Goal: Information Seeking & Learning: Learn about a topic

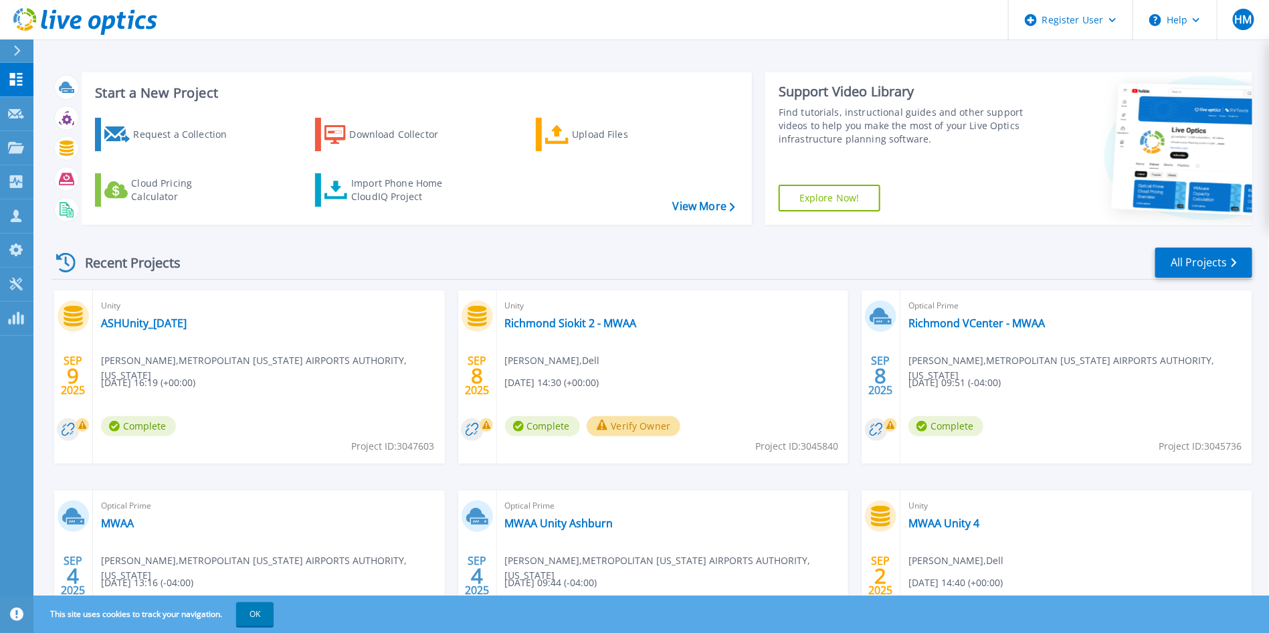
click at [116, 530] on div "Optical Prime MWAA Allen Winco , METROPOLITAN WASHINGTON AIRPORTS AUTHORITY, DI…" at bounding box center [269, 577] width 352 height 173
click at [114, 522] on link "MWAA" at bounding box center [117, 523] width 33 height 13
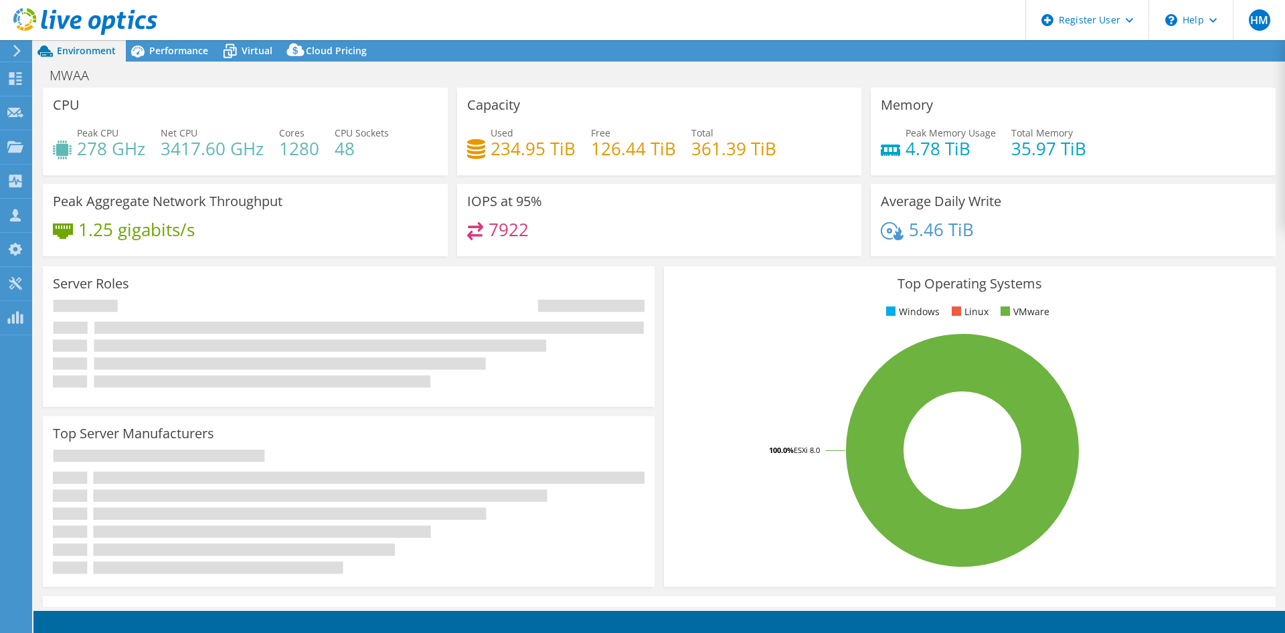
select select "USD"
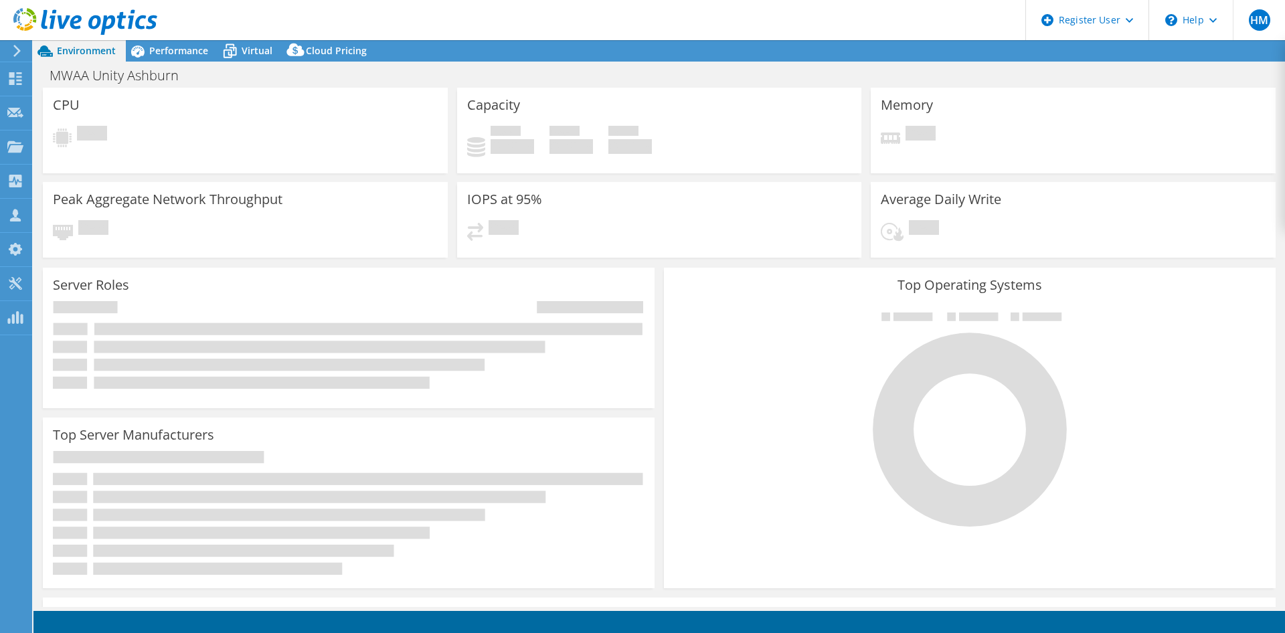
select select "USD"
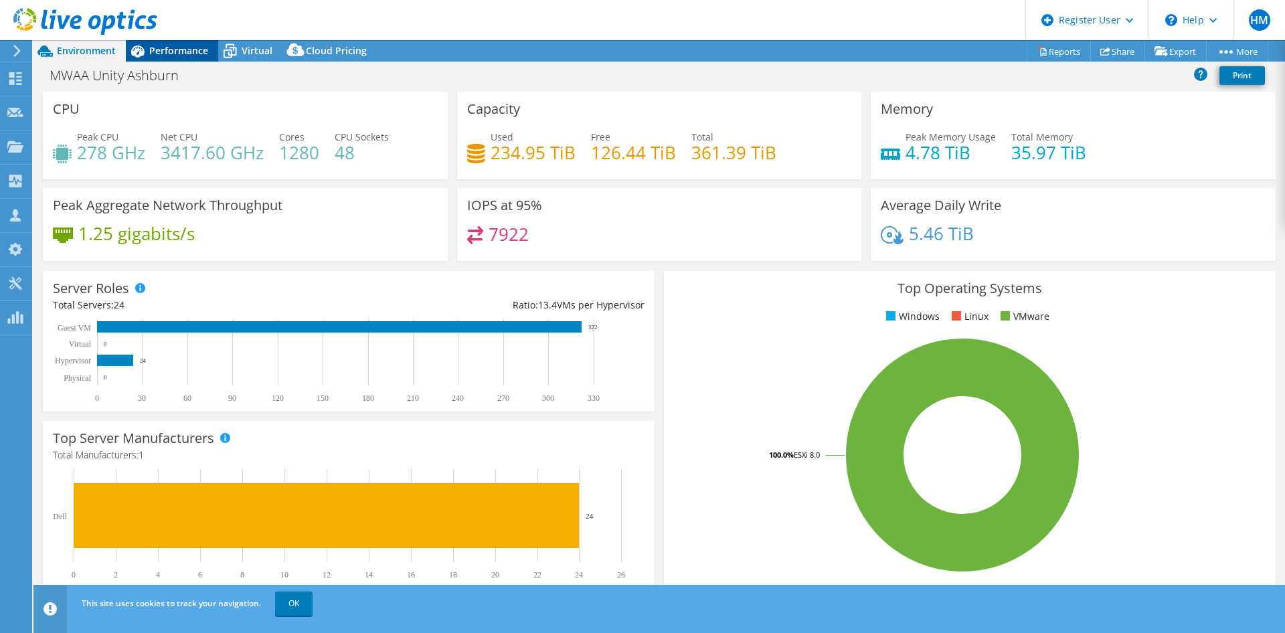
click at [176, 56] on span "Performance" at bounding box center [178, 50] width 59 height 13
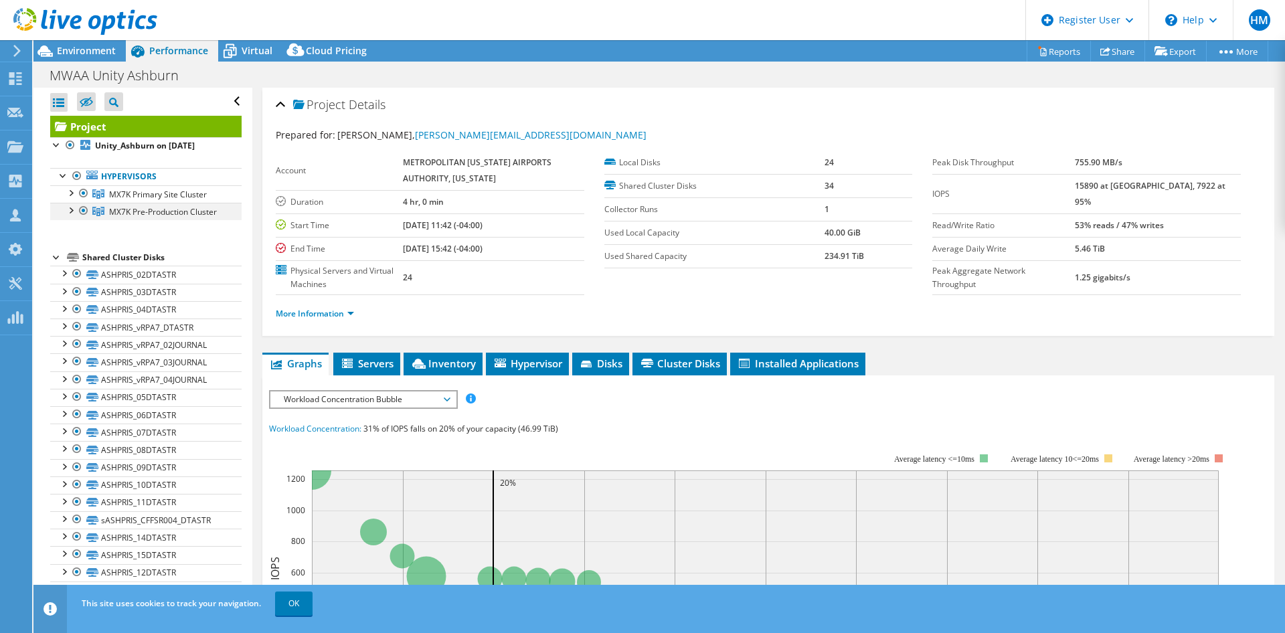
click at [68, 213] on div at bounding box center [70, 209] width 13 height 13
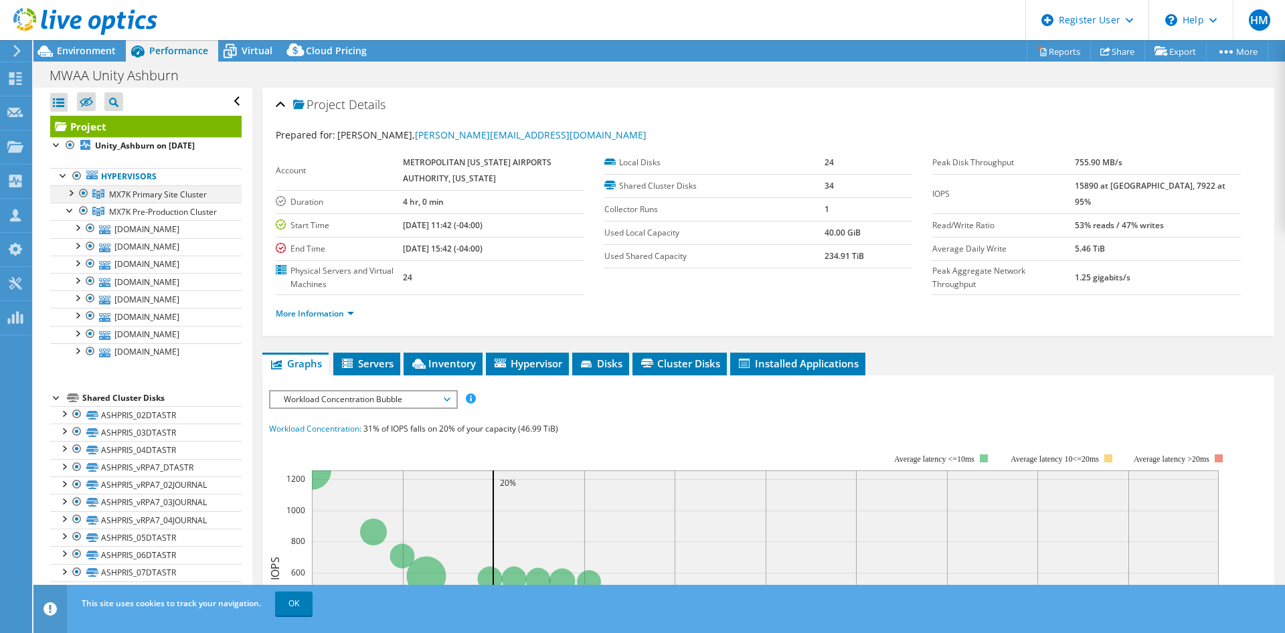
click at [70, 189] on div at bounding box center [70, 191] width 13 height 13
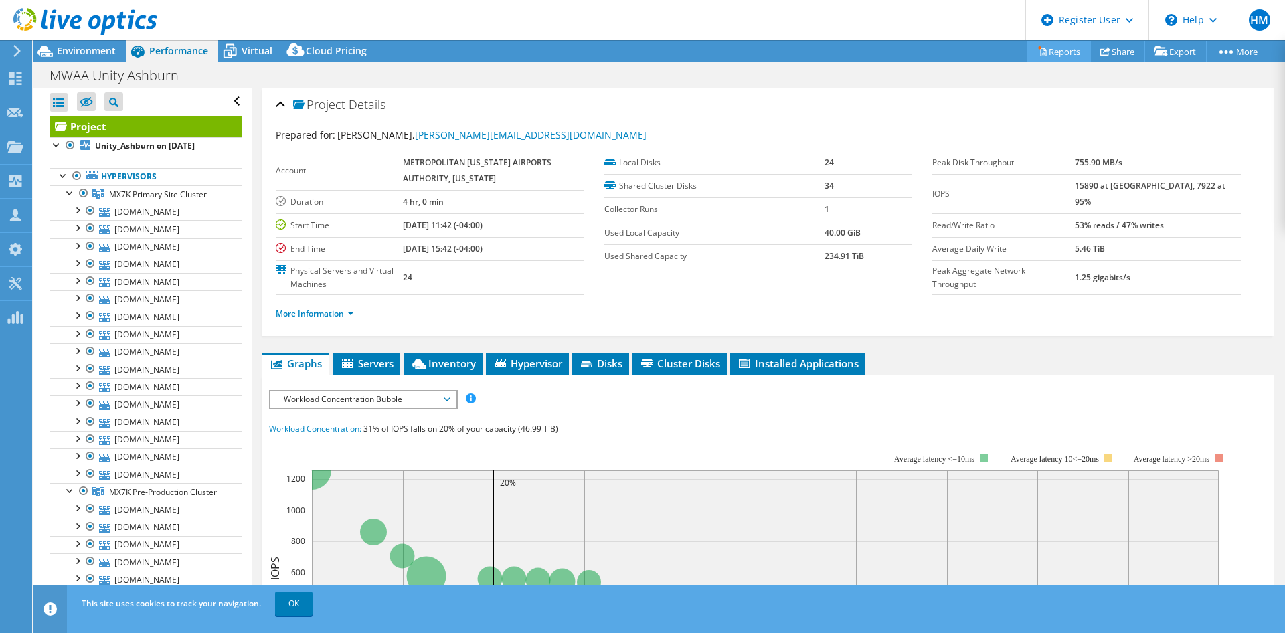
click at [1036, 44] on link "Reports" at bounding box center [1059, 51] width 64 height 21
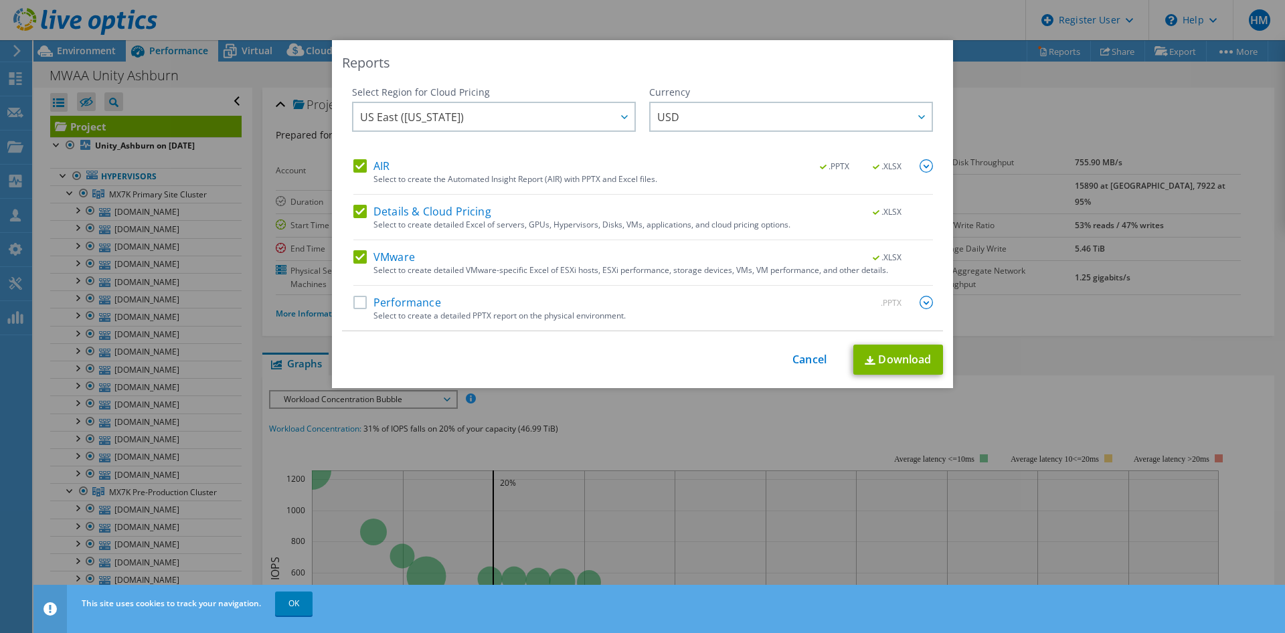
click at [353, 210] on label "Details & Cloud Pricing" at bounding box center [422, 211] width 138 height 13
click at [0, 0] on input "Details & Cloud Pricing" at bounding box center [0, 0] width 0 height 0
click at [353, 260] on label "VMware" at bounding box center [384, 256] width 62 height 13
click at [0, 0] on input "VMware" at bounding box center [0, 0] width 0 height 0
click at [353, 305] on label "Performance" at bounding box center [397, 302] width 88 height 13
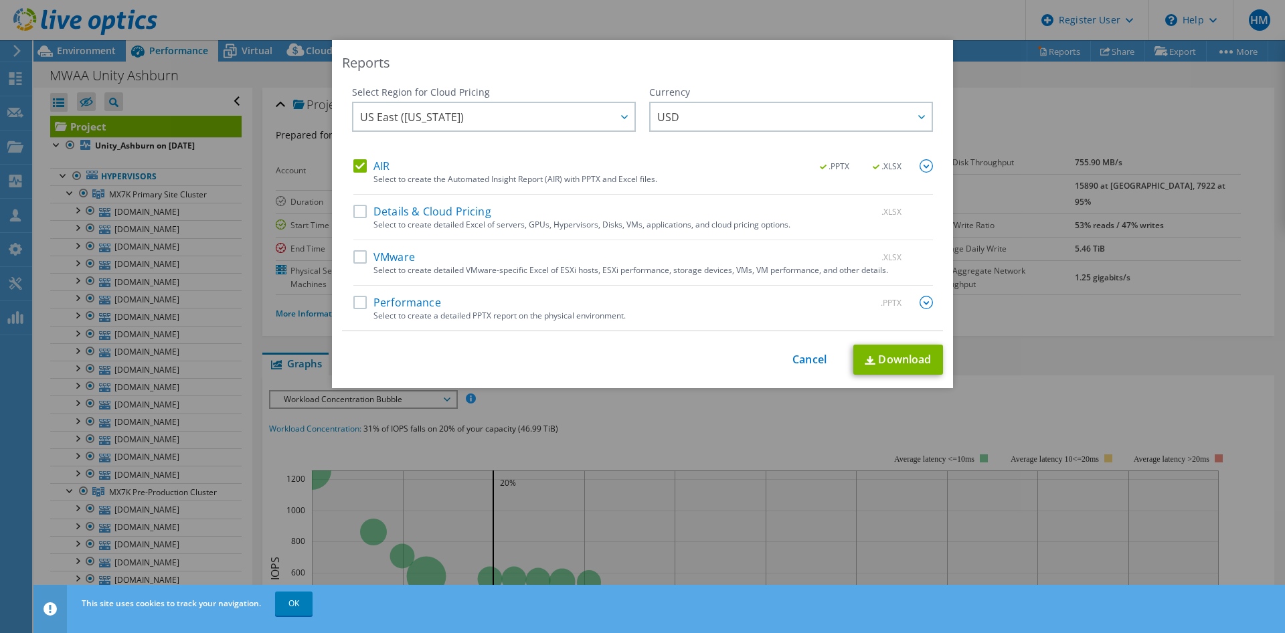
click at [0, 0] on input "Performance" at bounding box center [0, 0] width 0 height 0
click at [902, 345] on link "Download" at bounding box center [898, 360] width 90 height 30
click at [801, 359] on link "Cancel" at bounding box center [809, 359] width 34 height 13
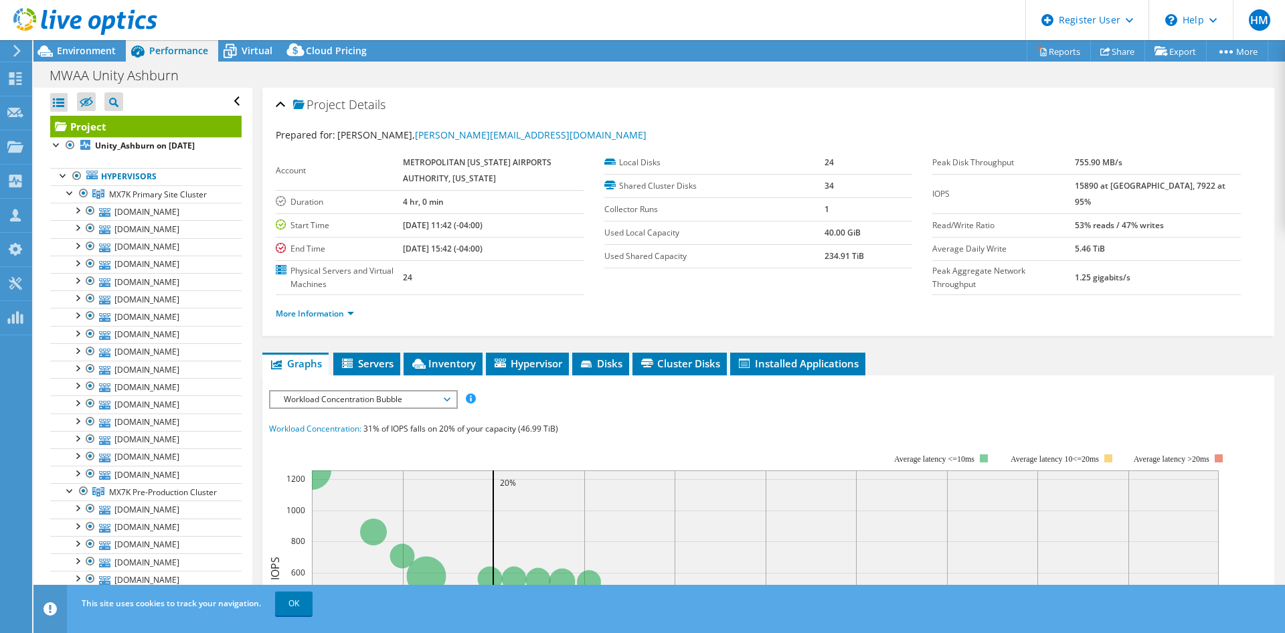
click at [68, 31] on icon at bounding box center [85, 21] width 144 height 27
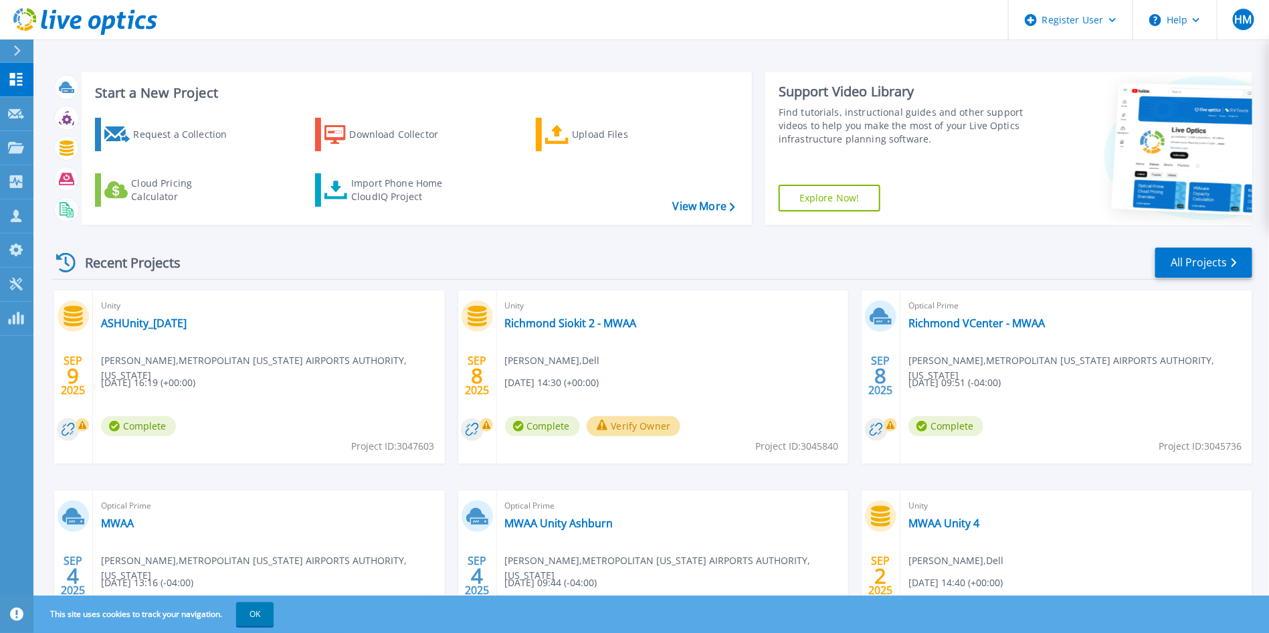
scroll to position [108, 0]
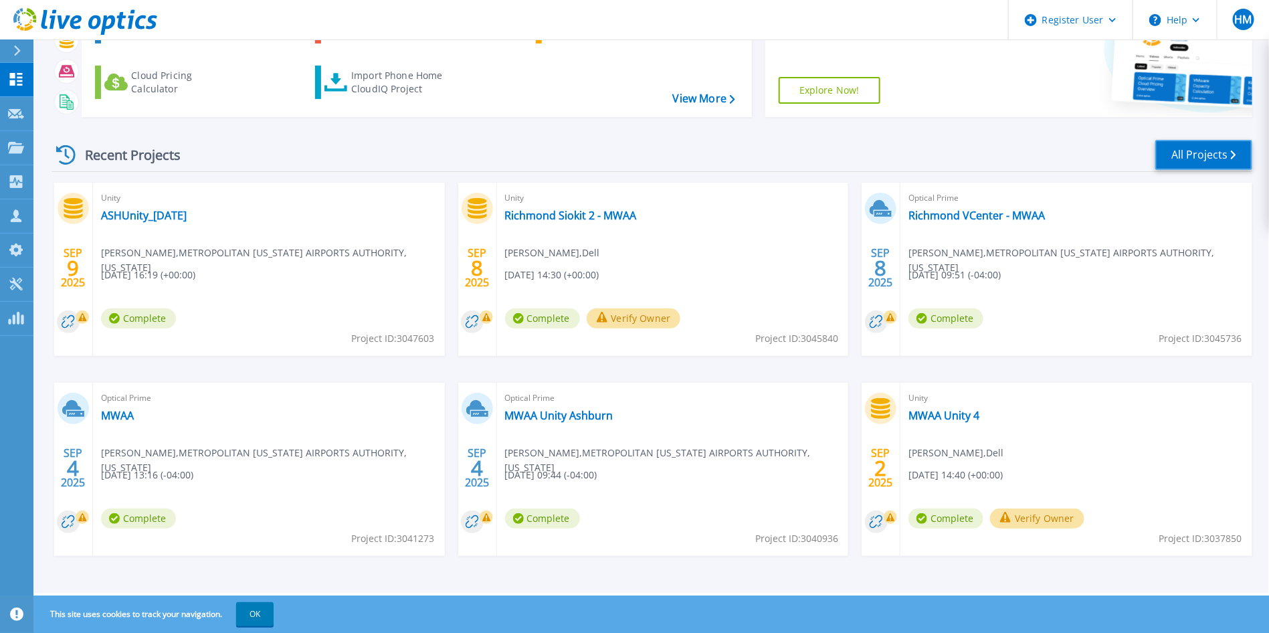
click at [1219, 162] on link "All Projects" at bounding box center [1204, 155] width 97 height 30
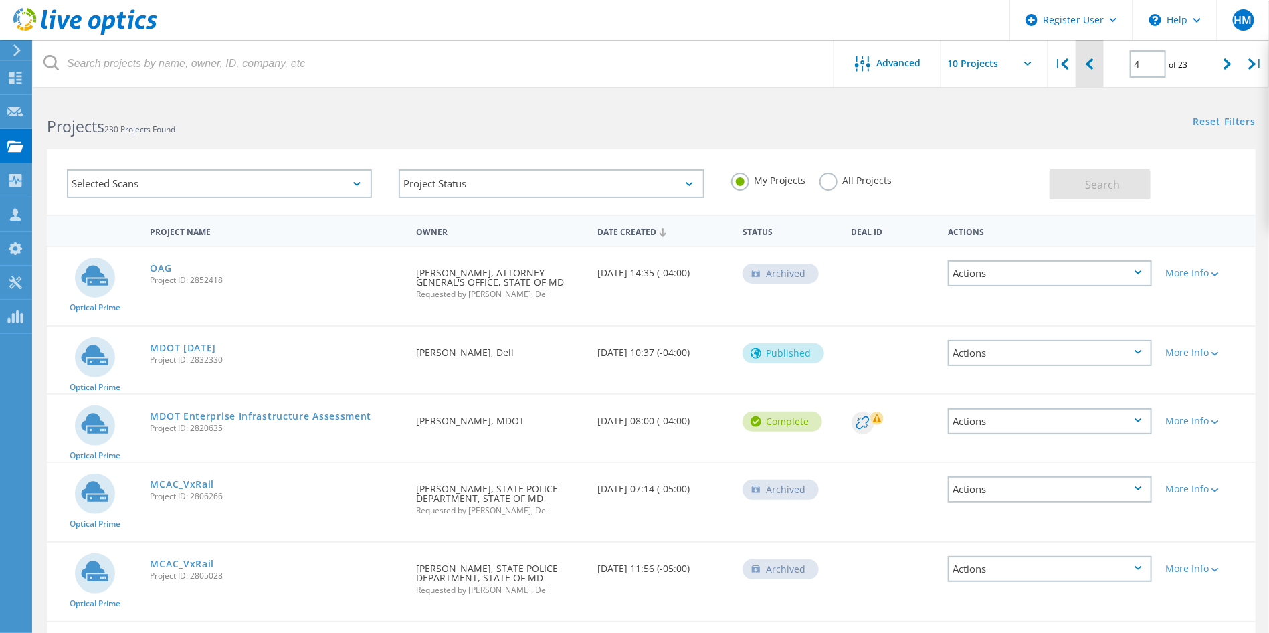
click at [1099, 58] on div at bounding box center [1089, 64] width 27 height 48
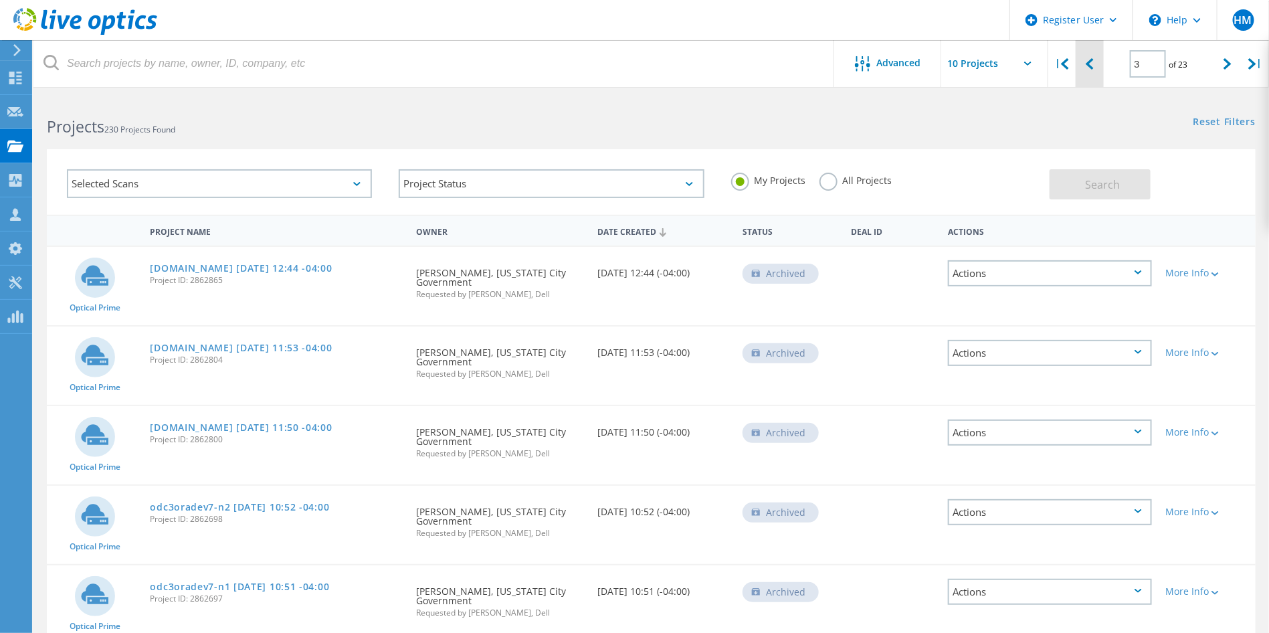
click at [1099, 58] on div at bounding box center [1089, 64] width 27 height 48
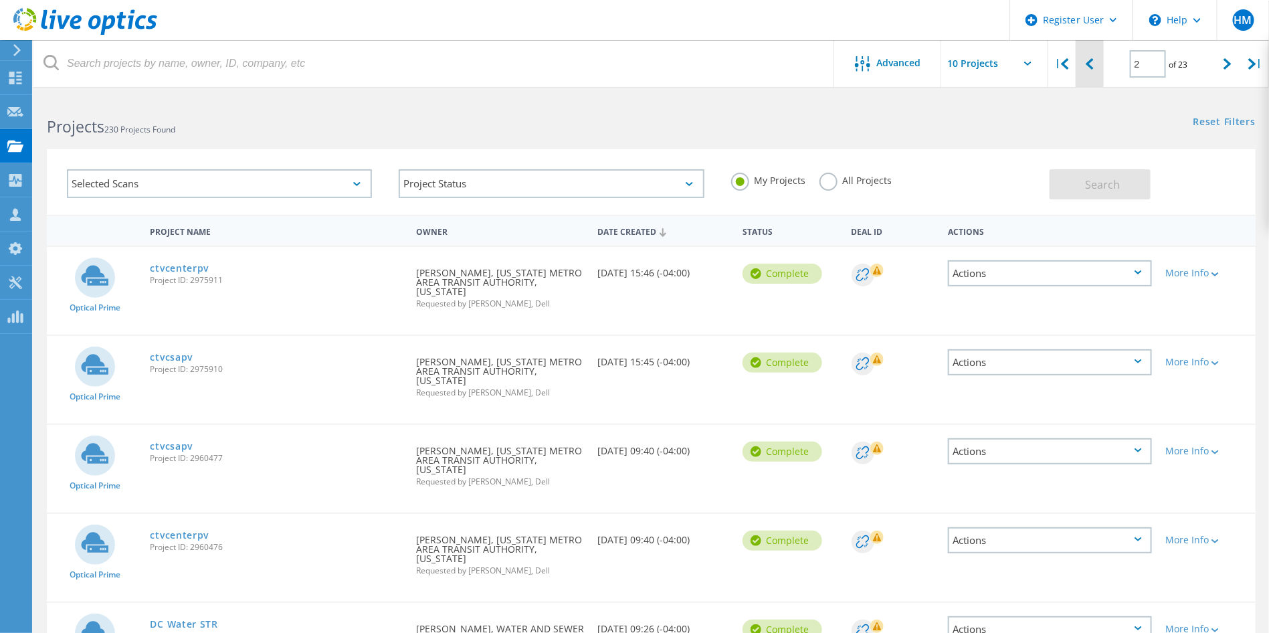
click at [1099, 58] on div at bounding box center [1089, 64] width 27 height 48
type input "1"
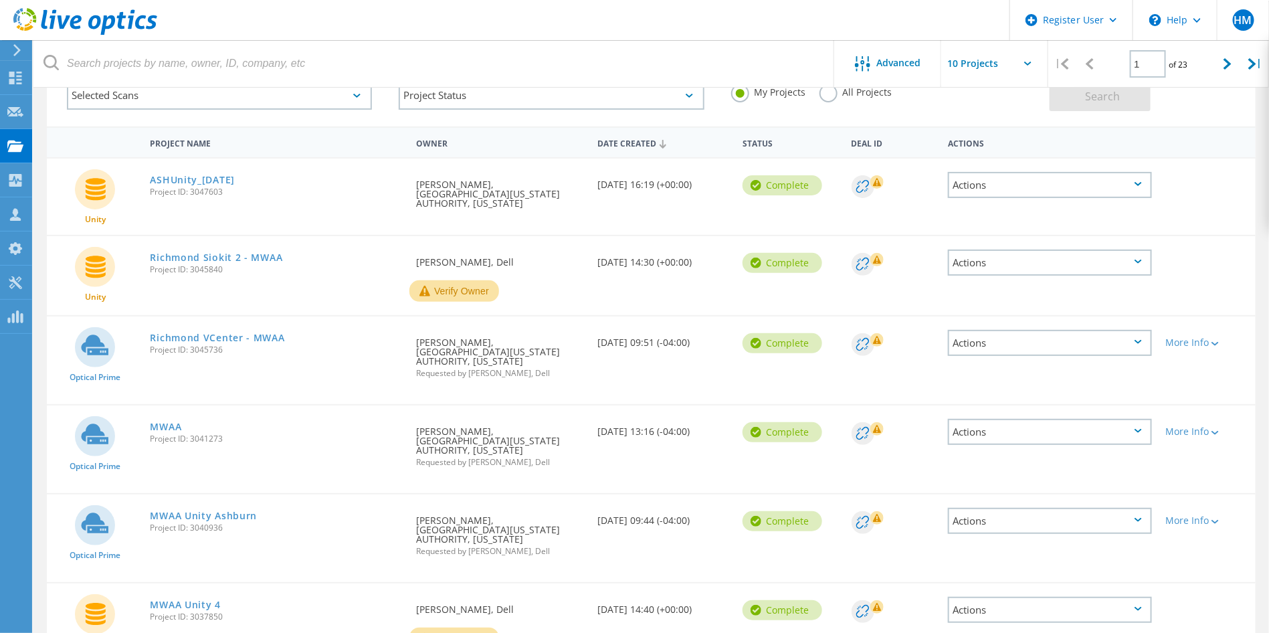
scroll to position [90, 0]
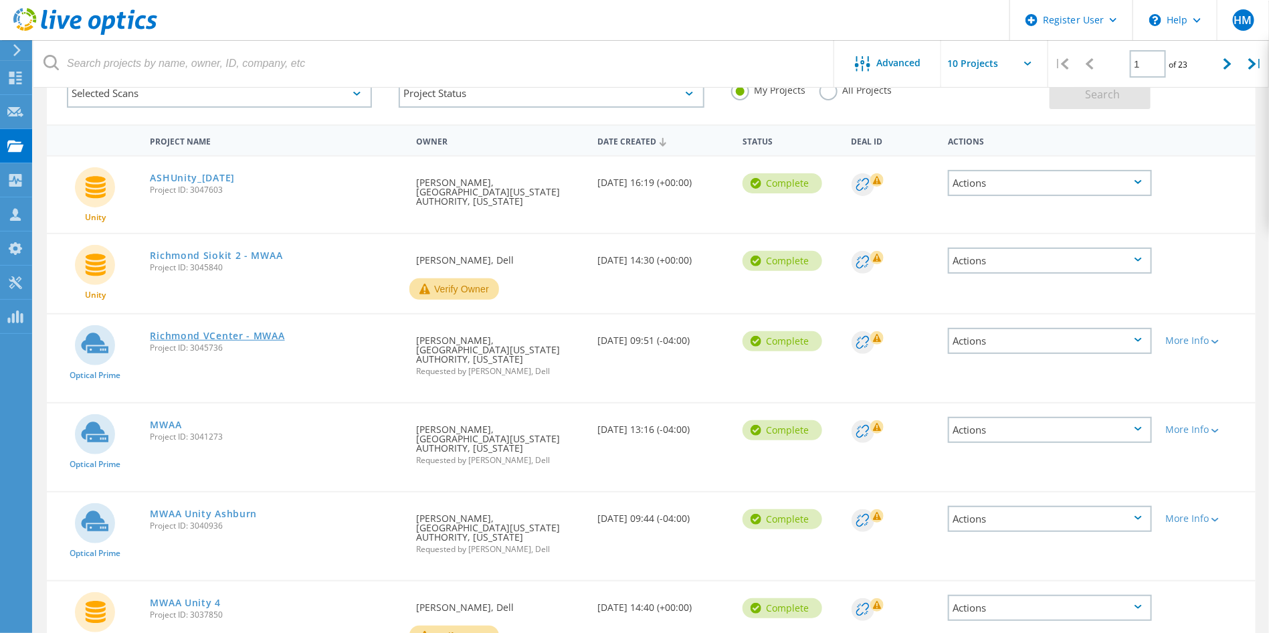
click at [224, 333] on link "Richmond VCenter - MWAA" at bounding box center [218, 335] width 135 height 9
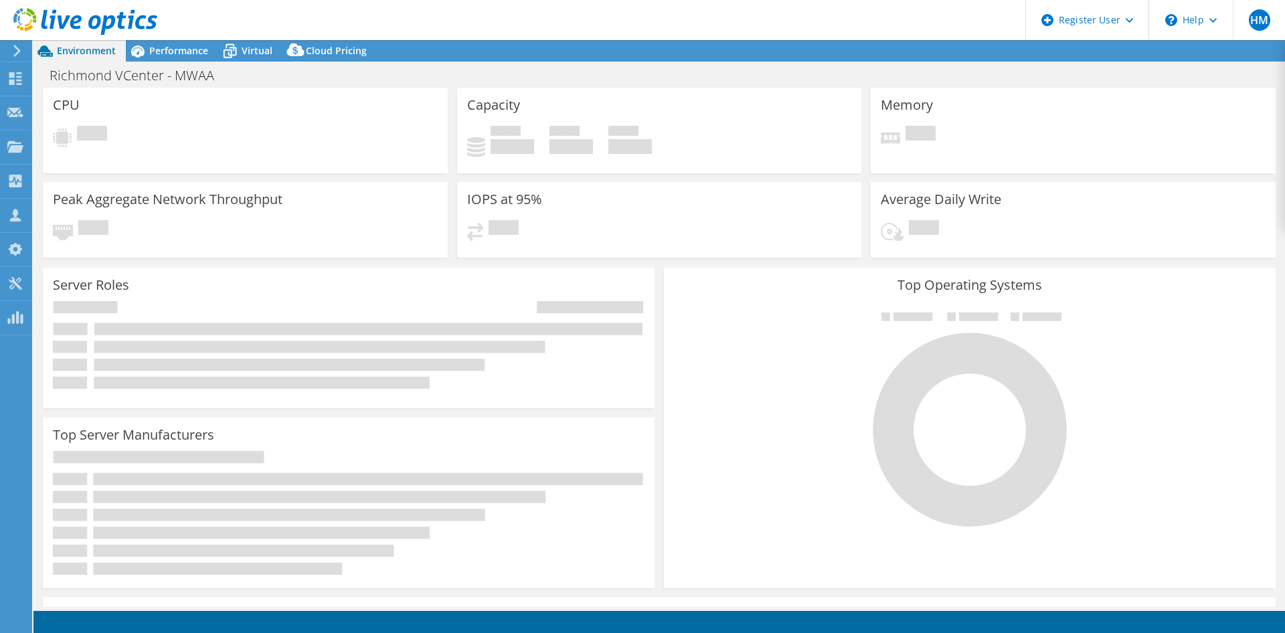
select select "USD"
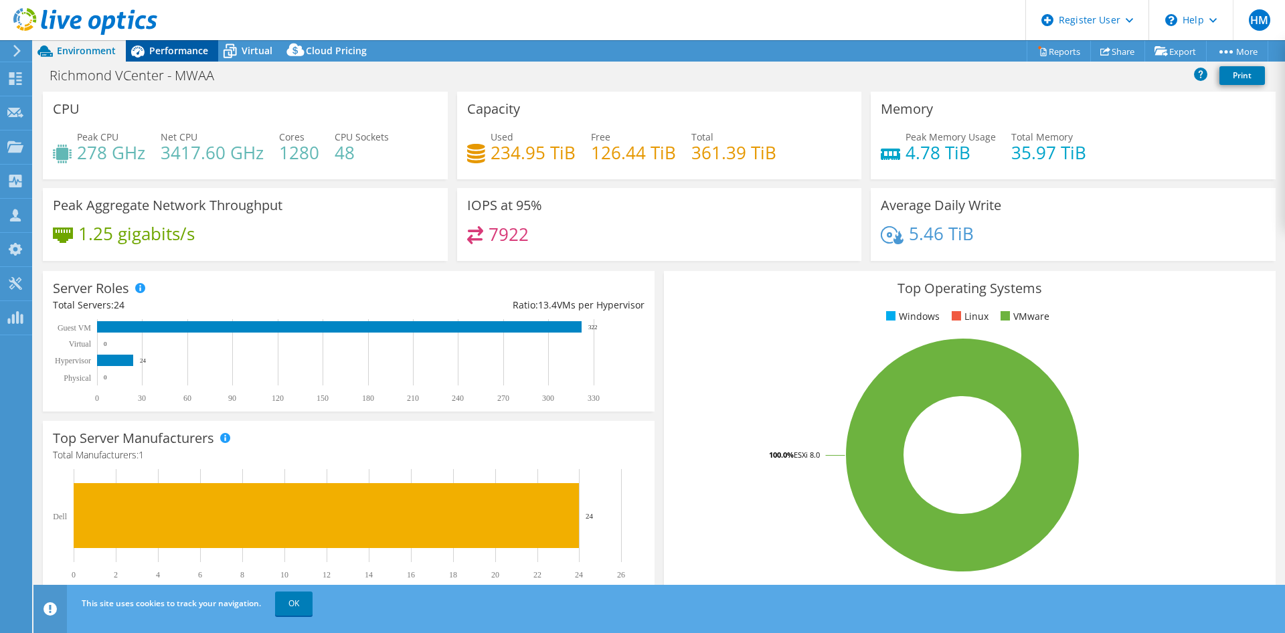
click at [199, 48] on span "Performance" at bounding box center [178, 50] width 59 height 13
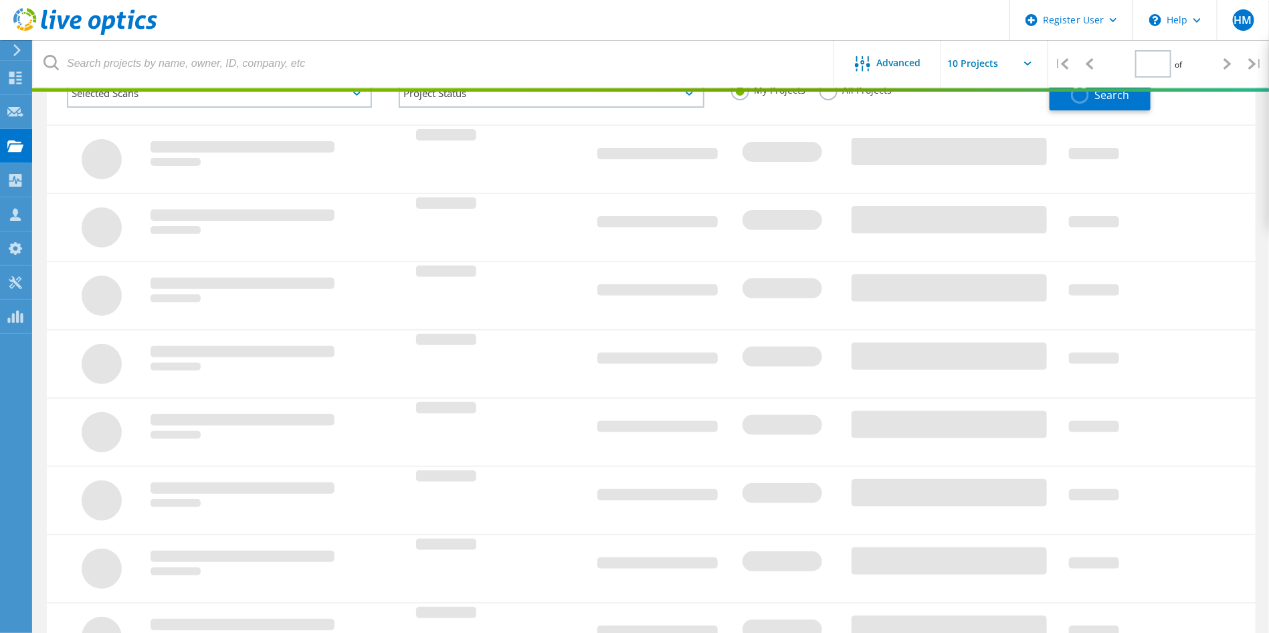
scroll to position [90, 0]
type input "1"
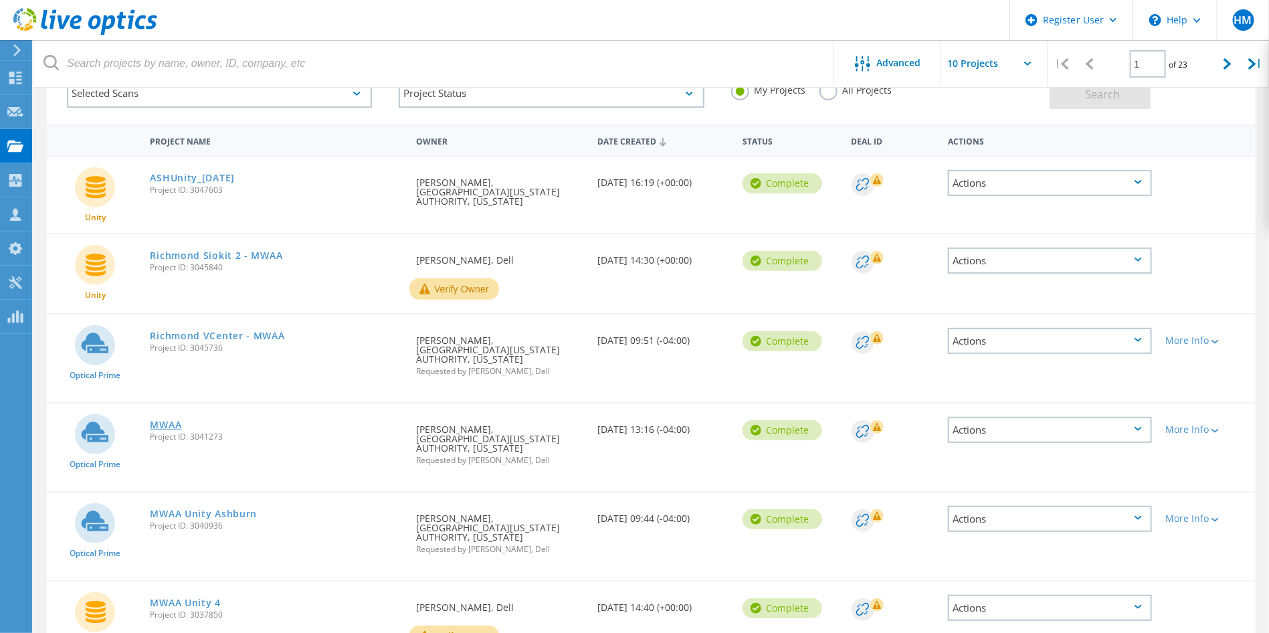
click at [161, 423] on link "MWAA" at bounding box center [166, 424] width 31 height 9
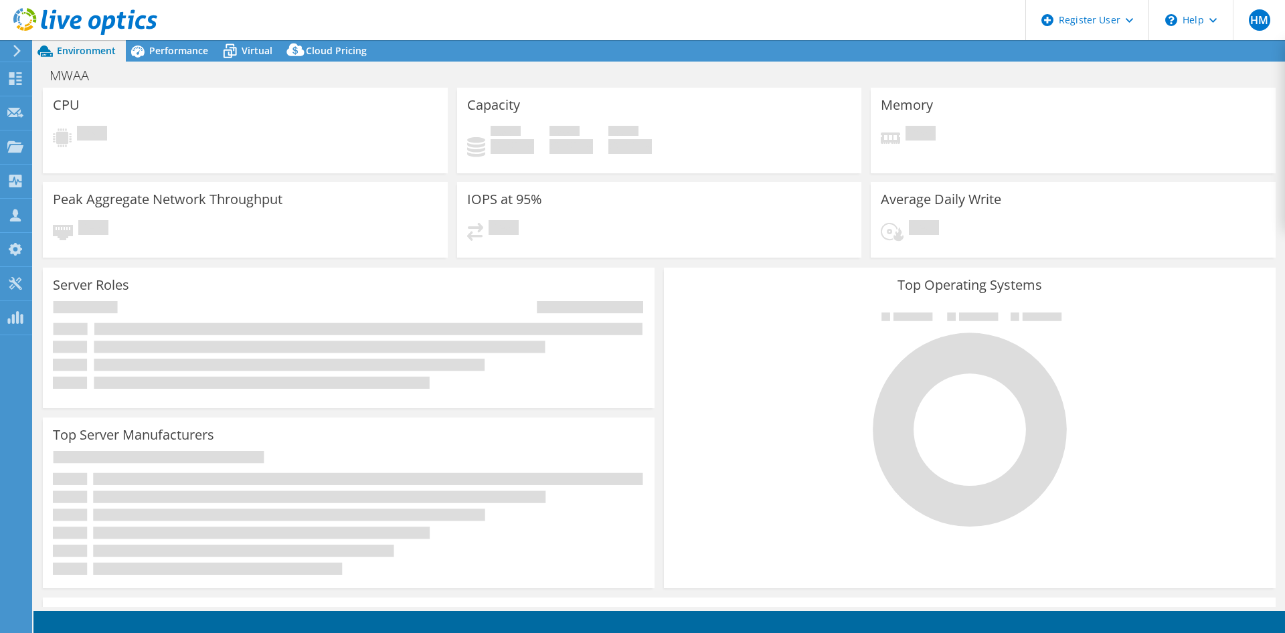
select select "USD"
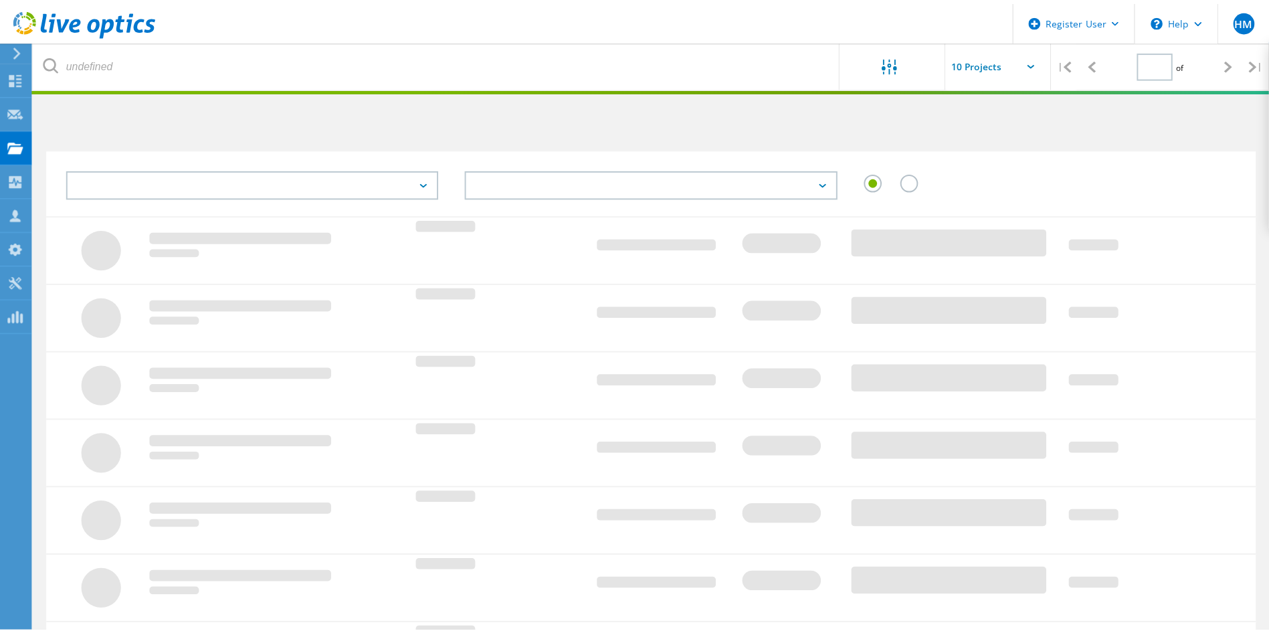
scroll to position [90, 0]
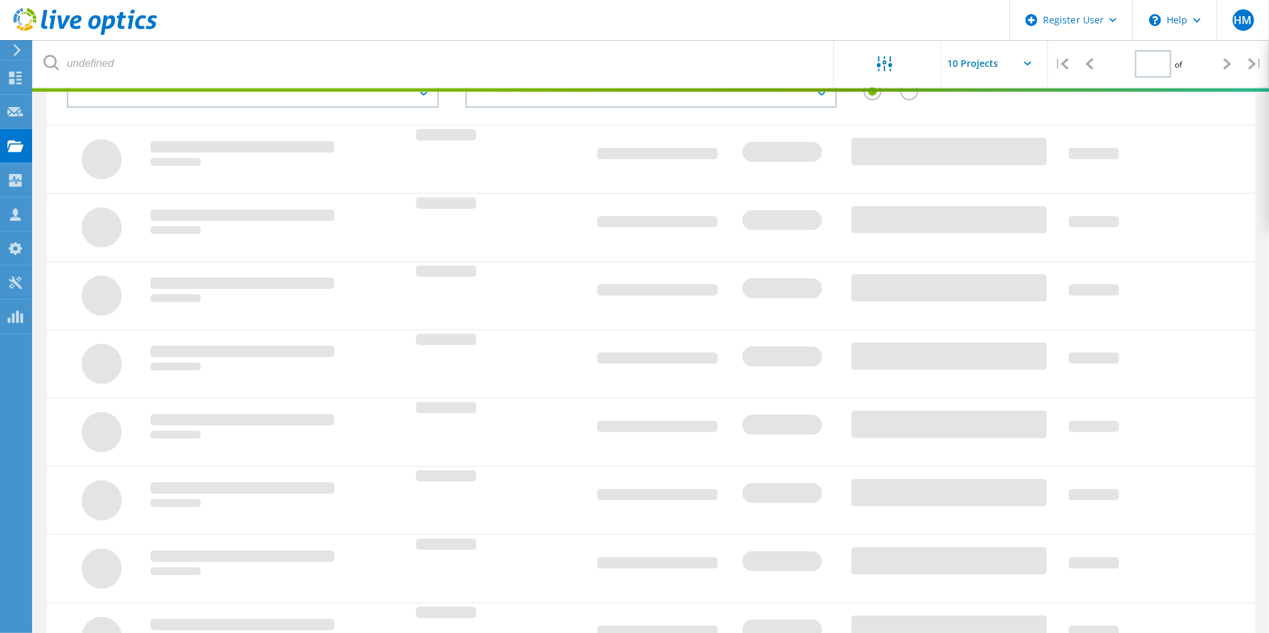
type input "1"
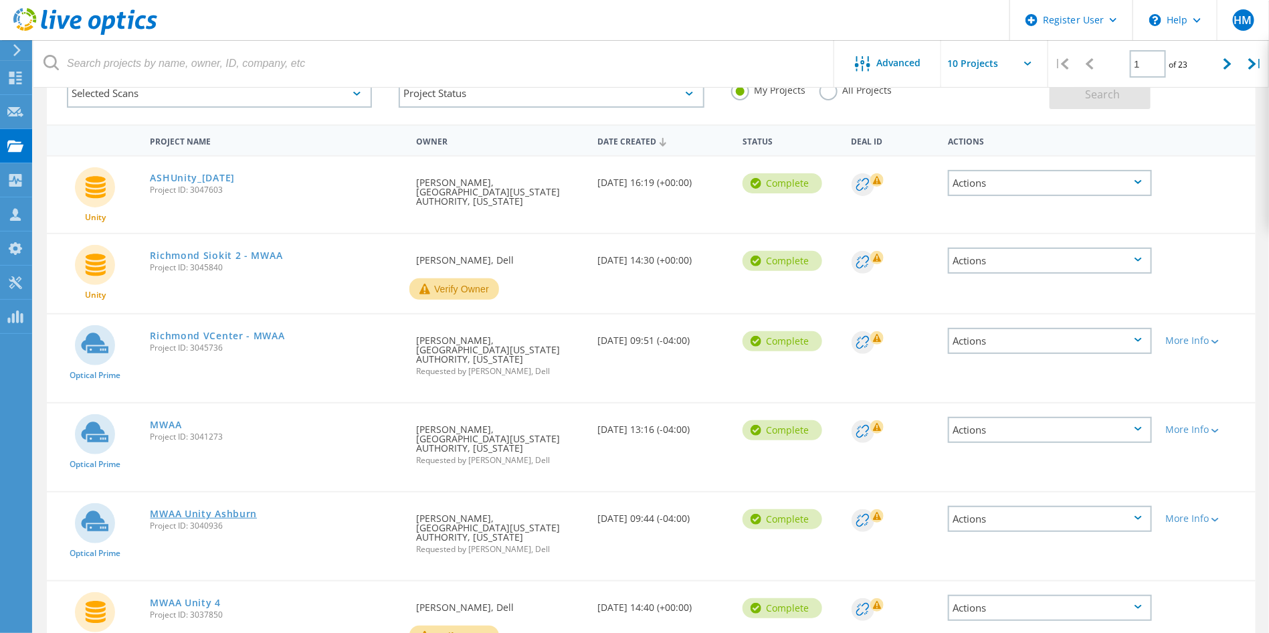
click at [187, 515] on link "MWAA Unity Ashburn" at bounding box center [204, 513] width 107 height 9
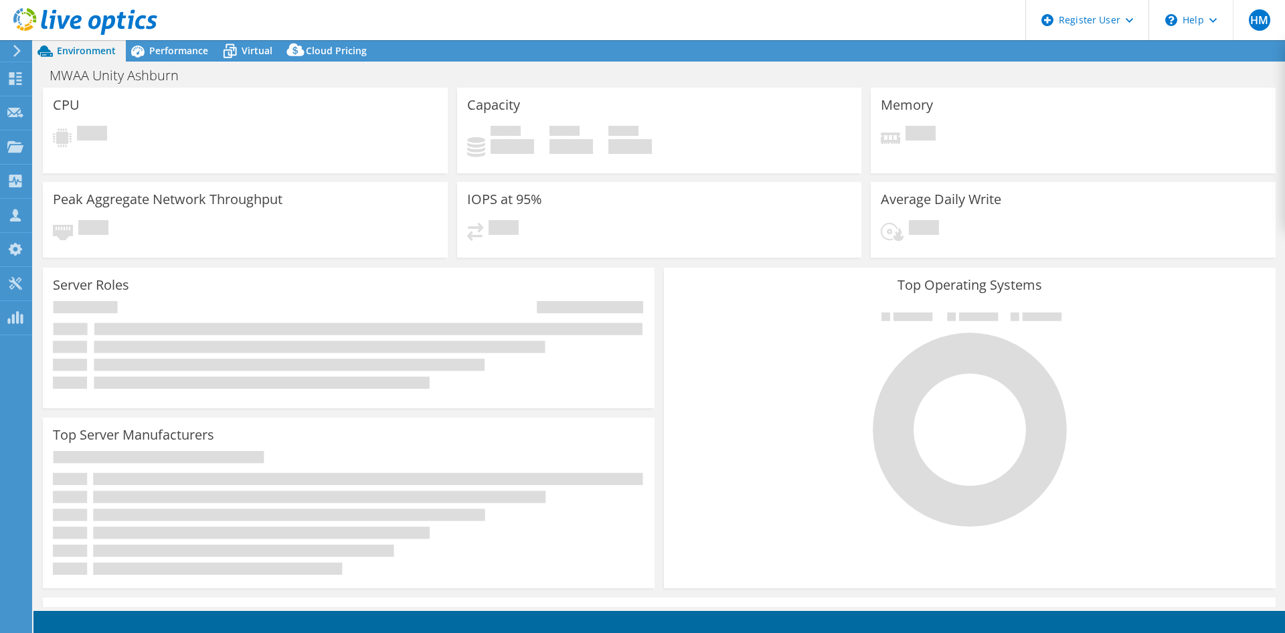
select select "USD"
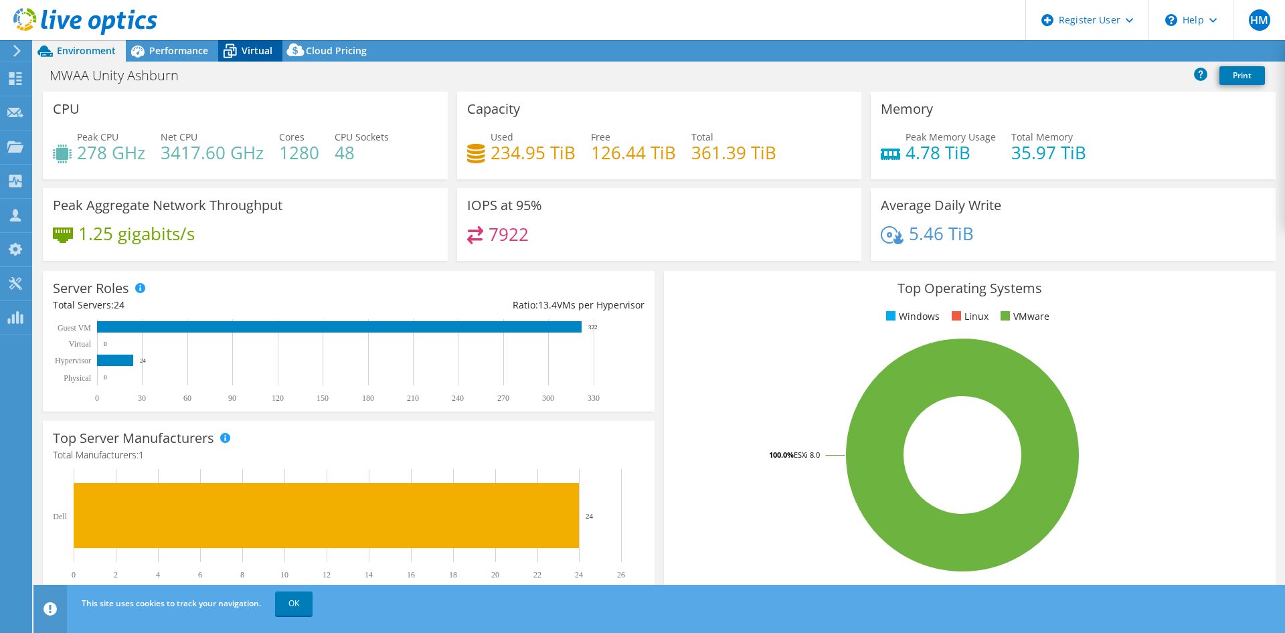
click at [252, 60] on div "Virtual" at bounding box center [250, 50] width 64 height 21
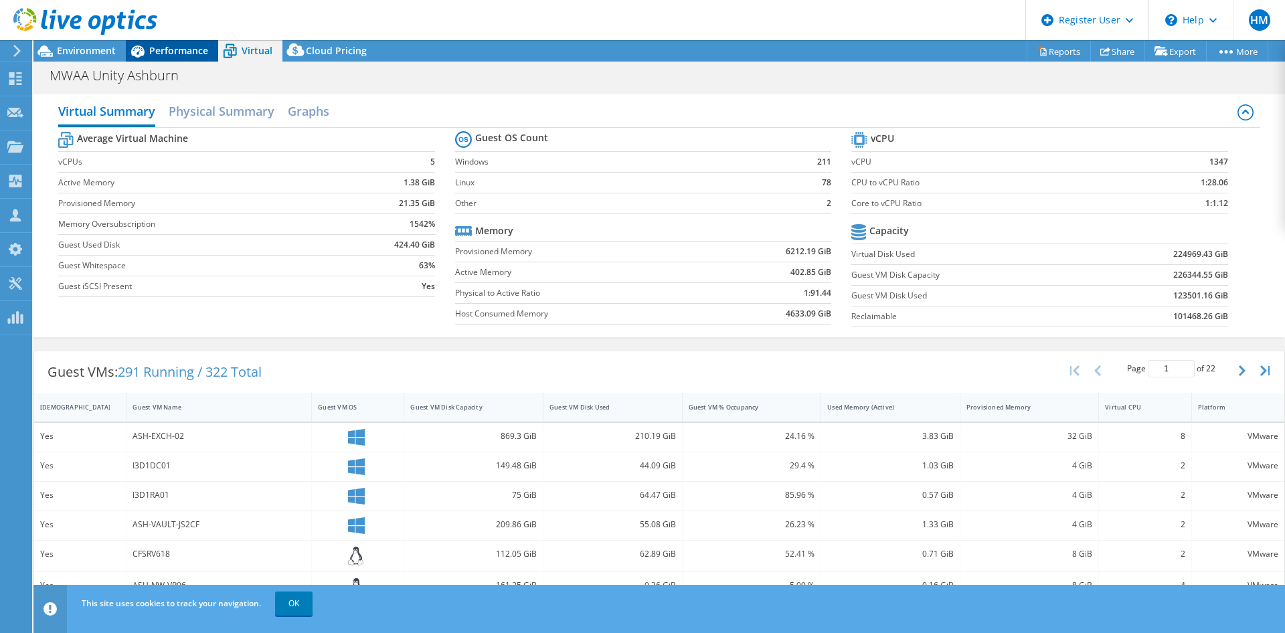
click at [187, 54] on span "Performance" at bounding box center [178, 50] width 59 height 13
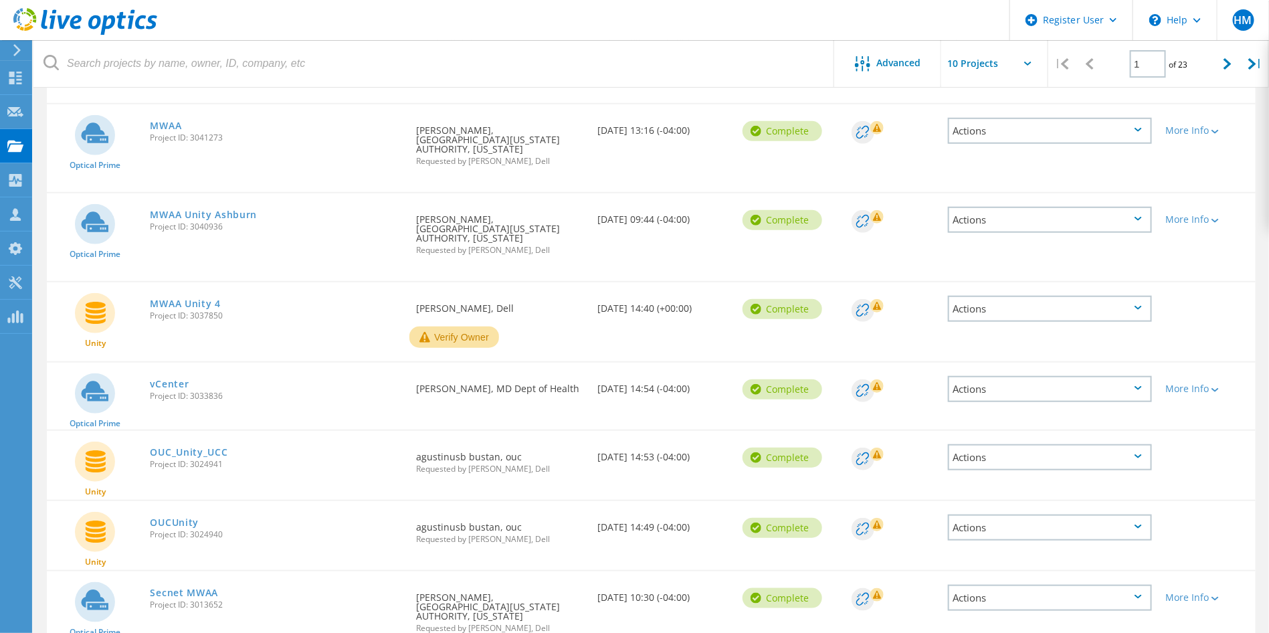
scroll to position [387, 0]
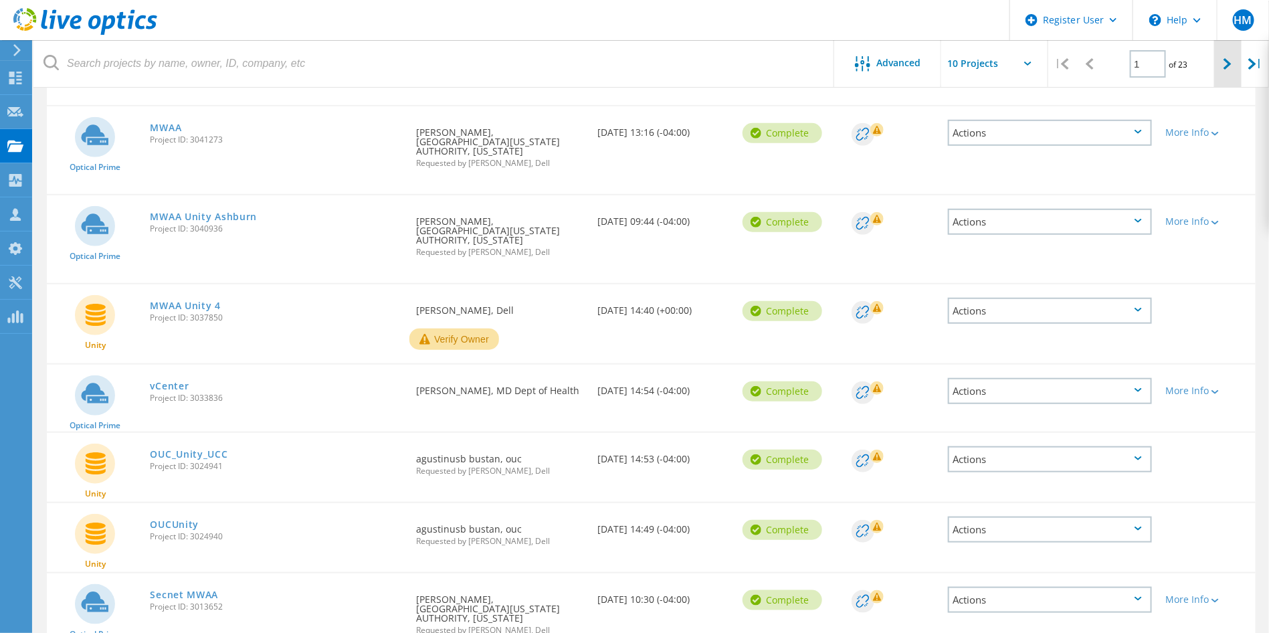
click at [1225, 65] on icon at bounding box center [1228, 63] width 8 height 11
type input "2"
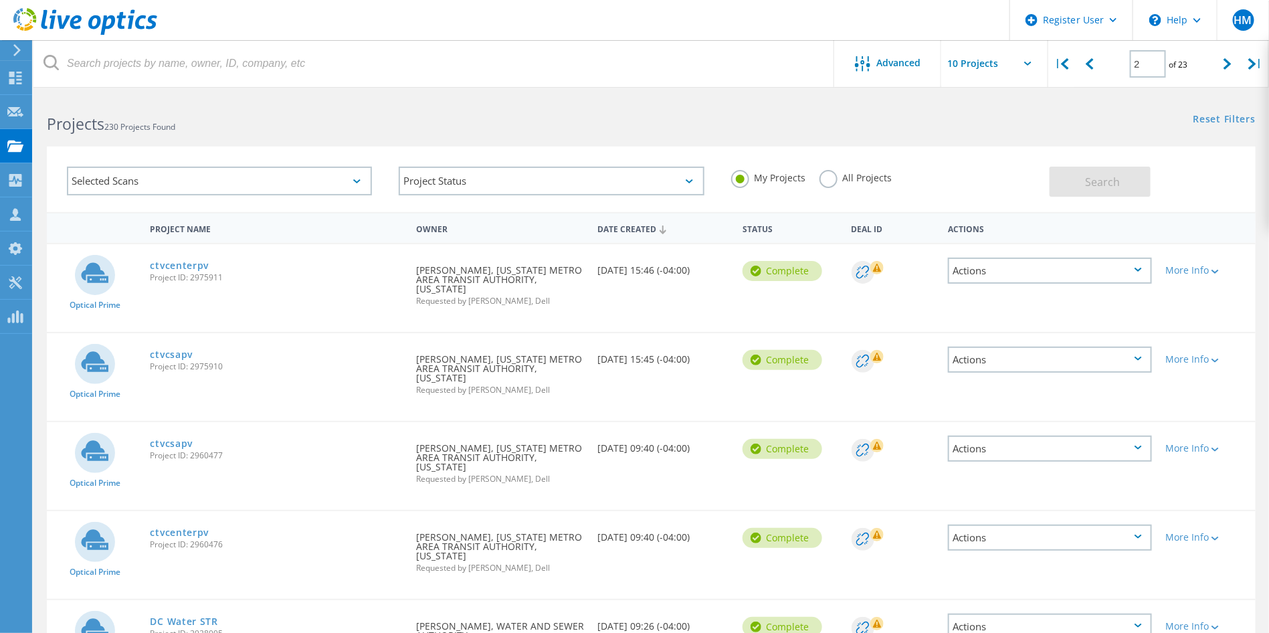
scroll to position [0, 0]
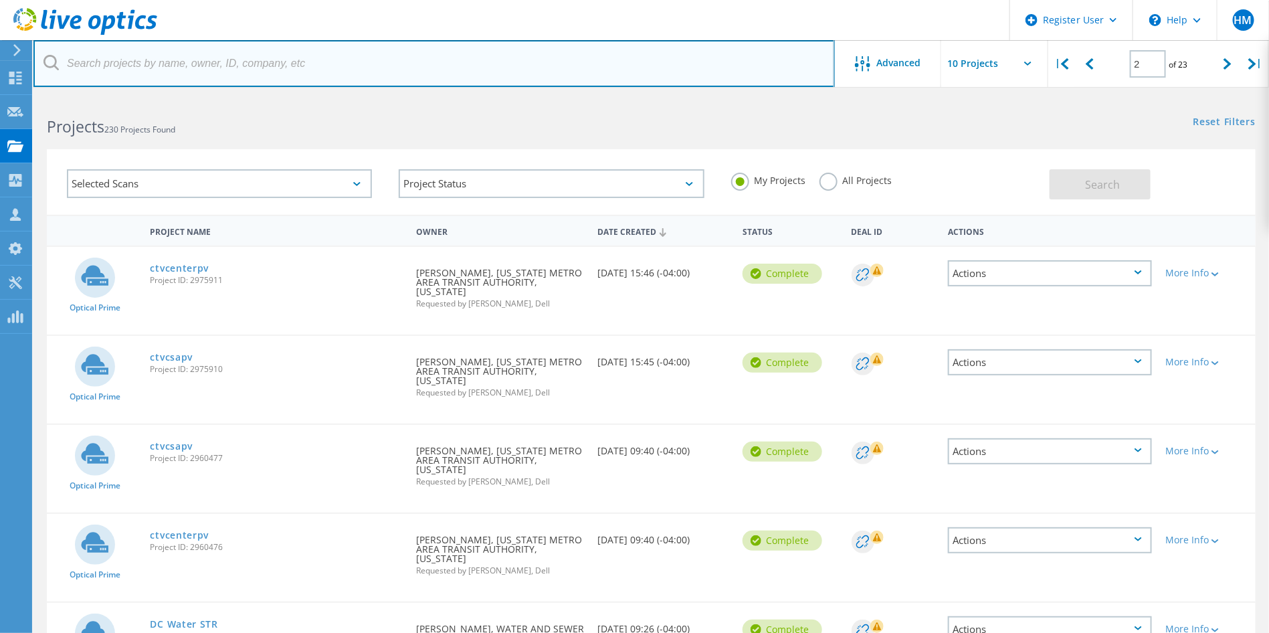
click at [341, 84] on input "text" at bounding box center [434, 63] width 802 height 47
type input "allen winco"
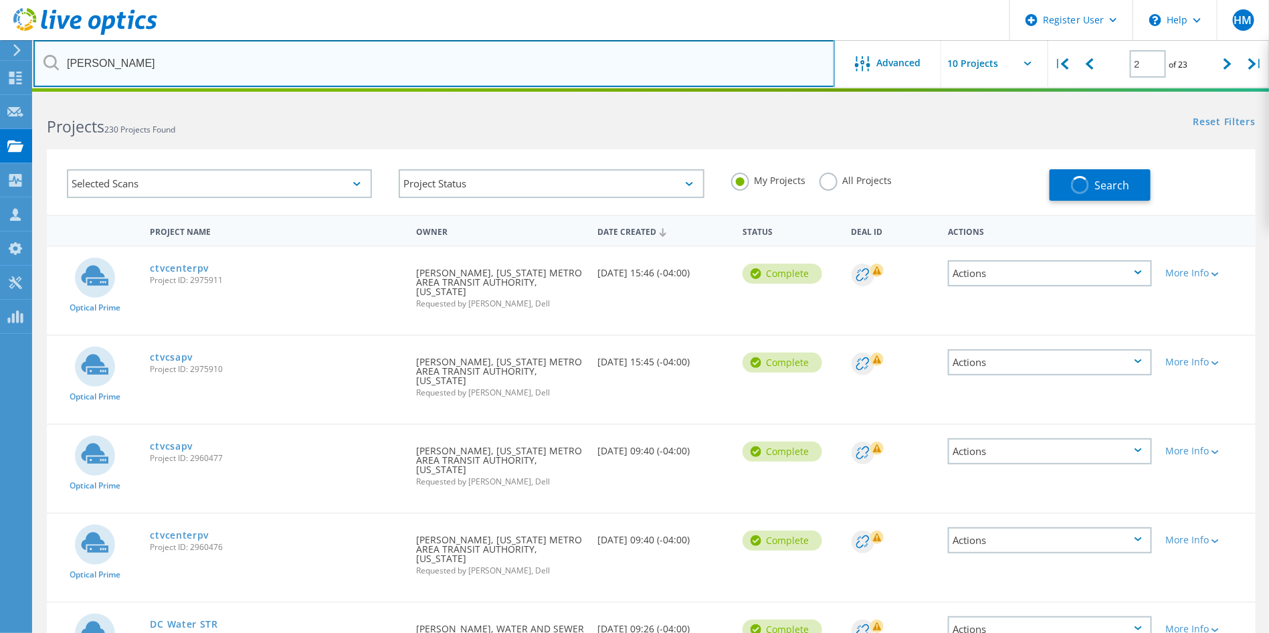
type input "1"
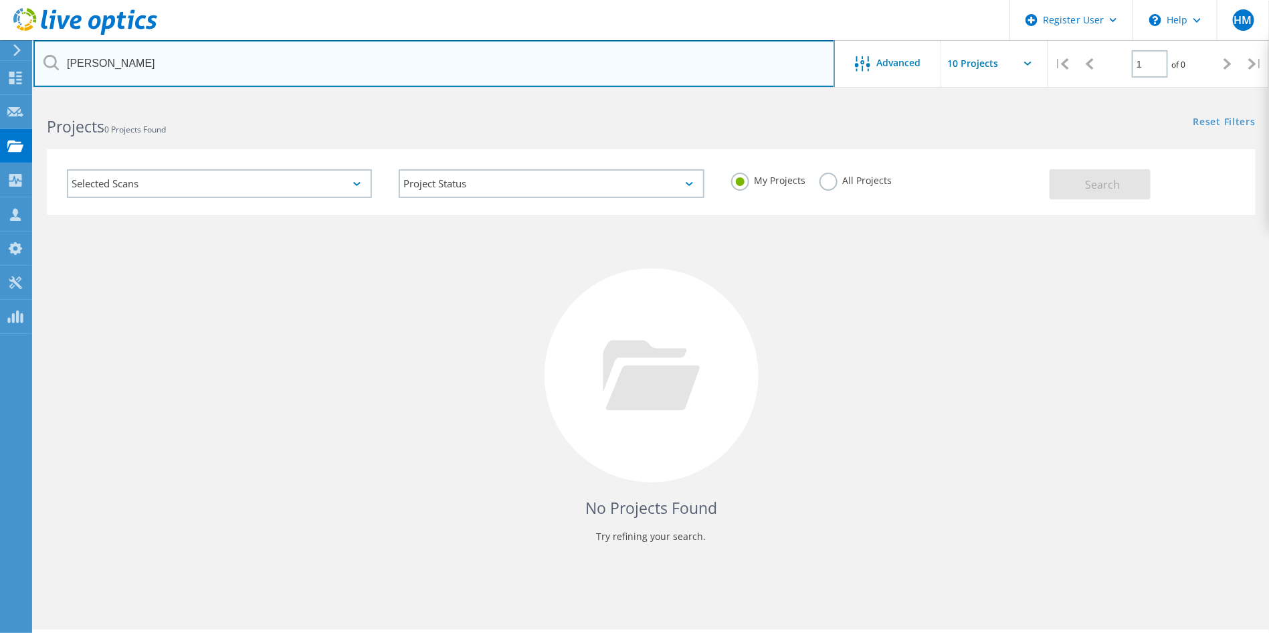
click at [309, 74] on input "allen winco" at bounding box center [434, 63] width 802 height 47
type input "mwaa"
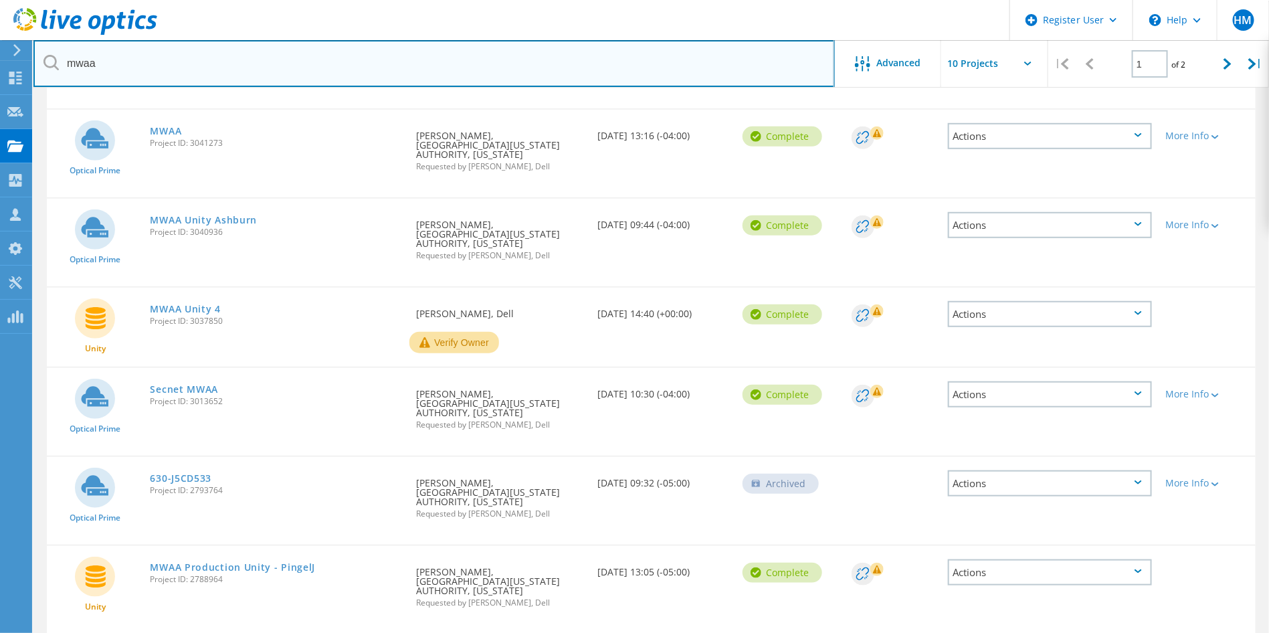
scroll to position [386, 0]
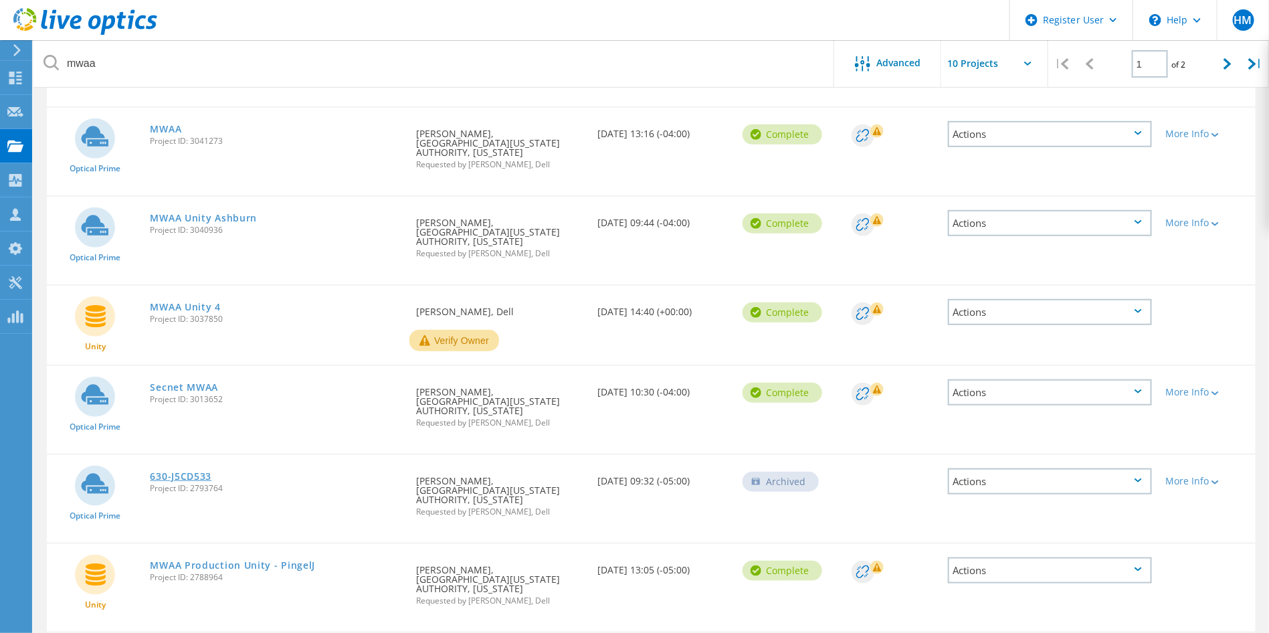
click at [190, 473] on link "630-J5CD533" at bounding box center [182, 476] width 62 height 9
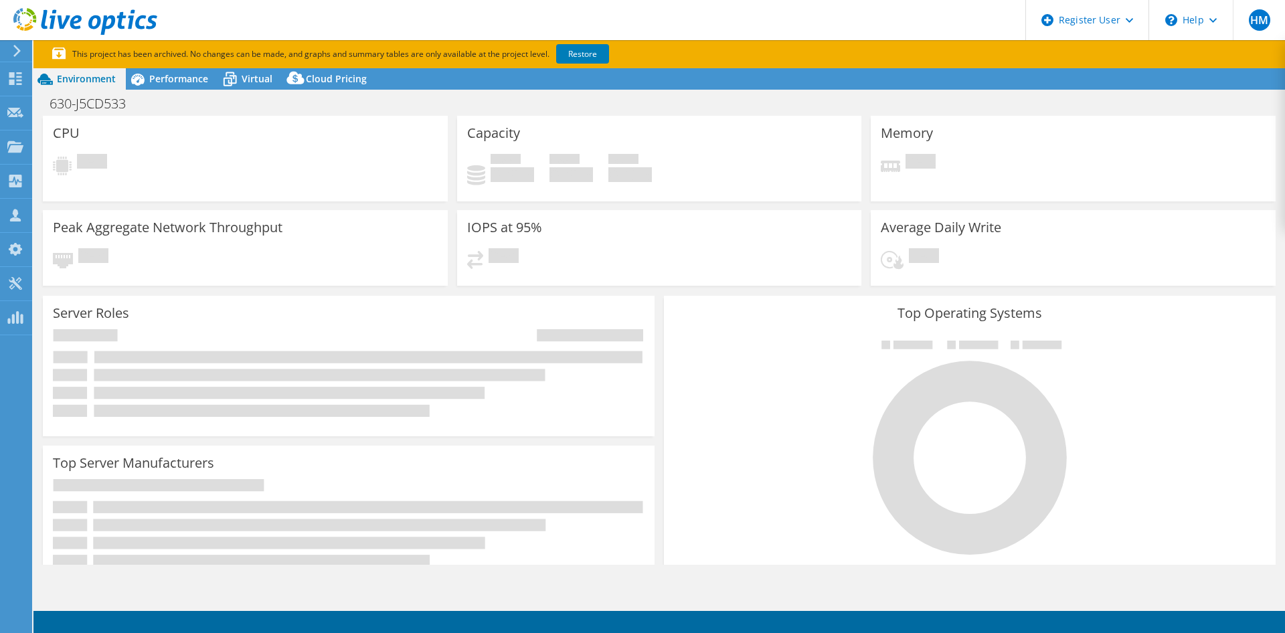
select select "USD"
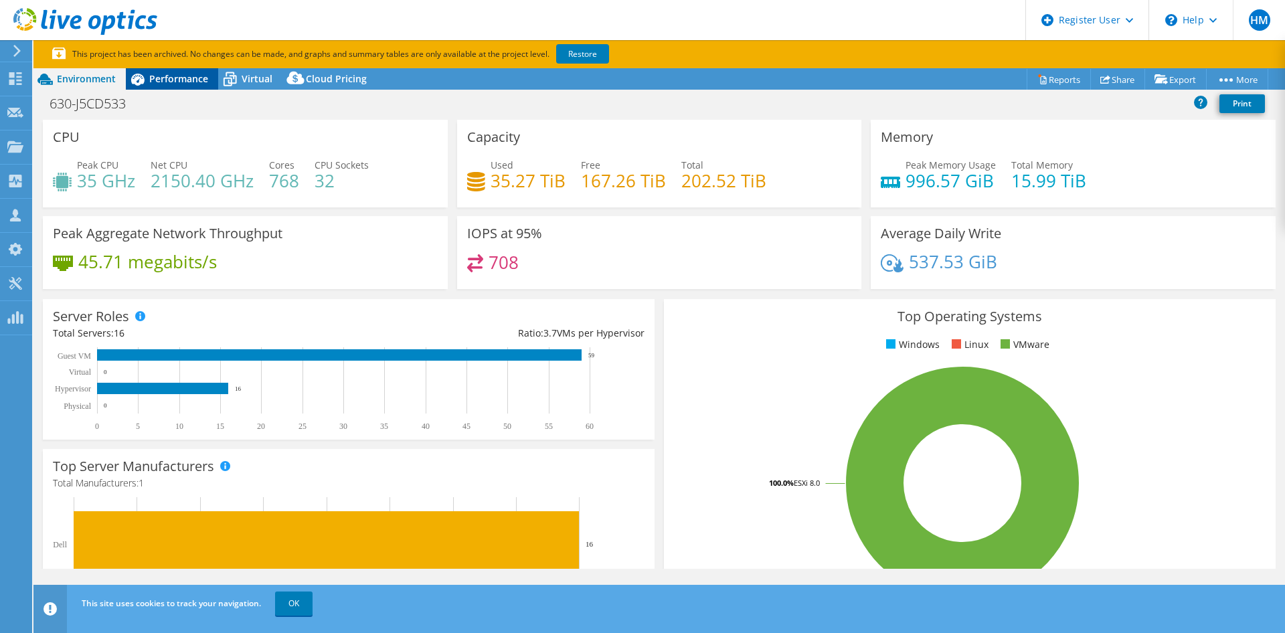
click at [202, 83] on span "Performance" at bounding box center [178, 78] width 59 height 13
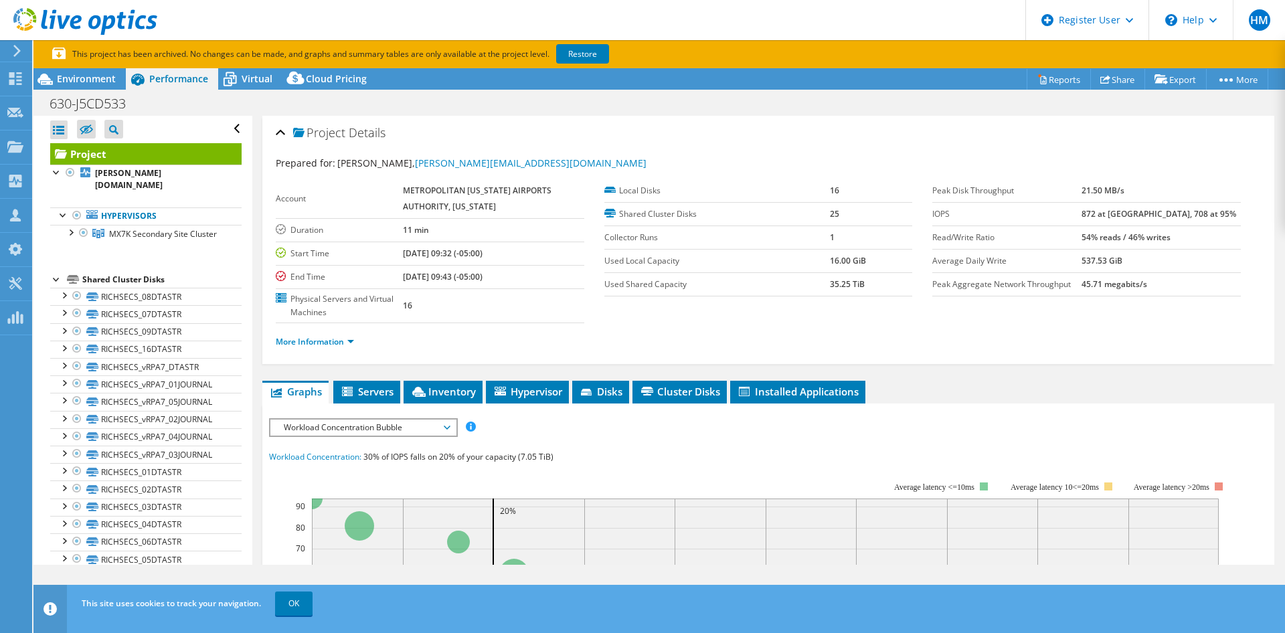
scroll to position [55, 0]
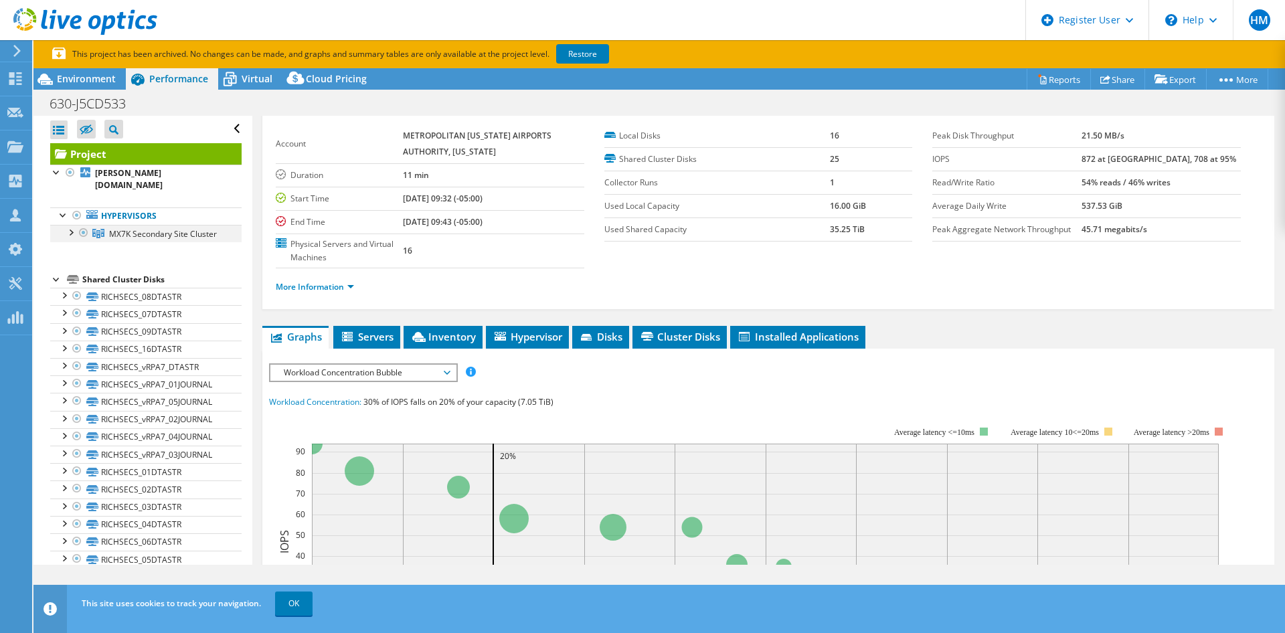
click at [70, 225] on div at bounding box center [70, 231] width 13 height 13
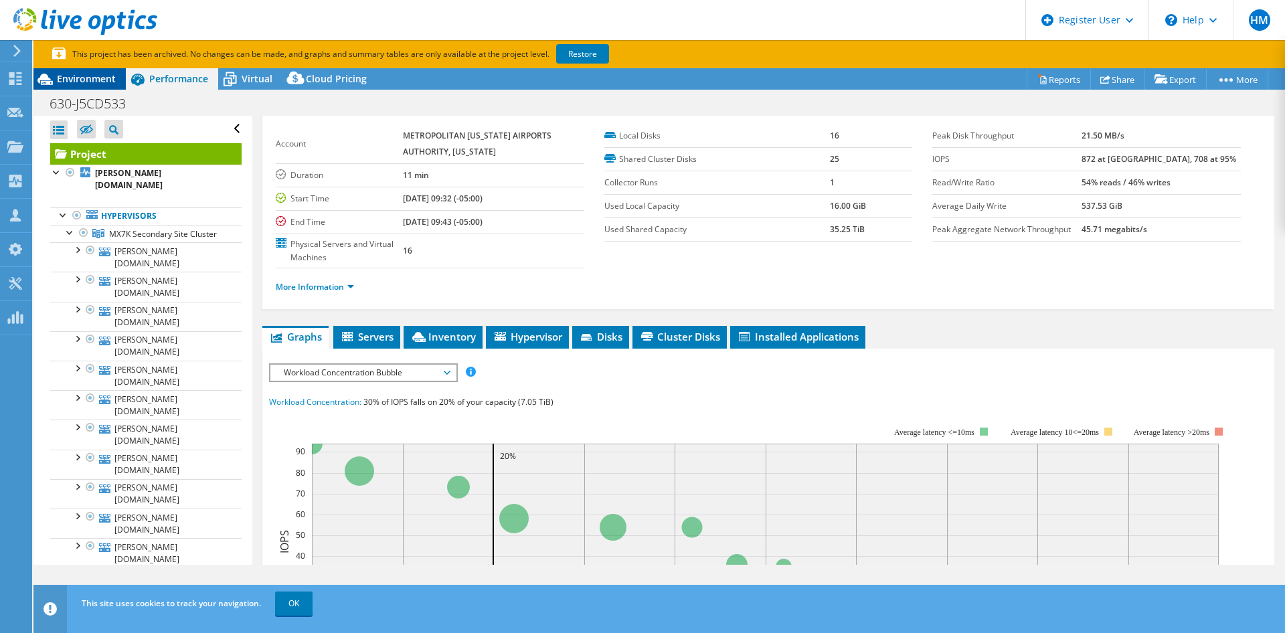
click at [101, 81] on span "Environment" at bounding box center [86, 78] width 59 height 13
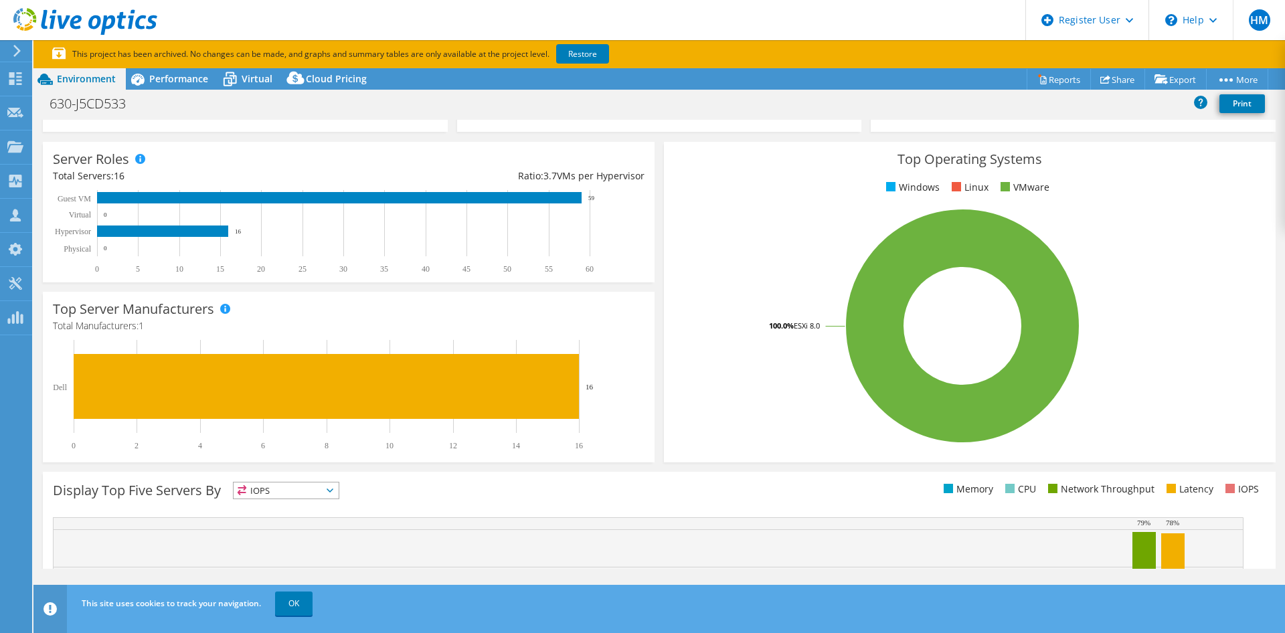
scroll to position [0, 0]
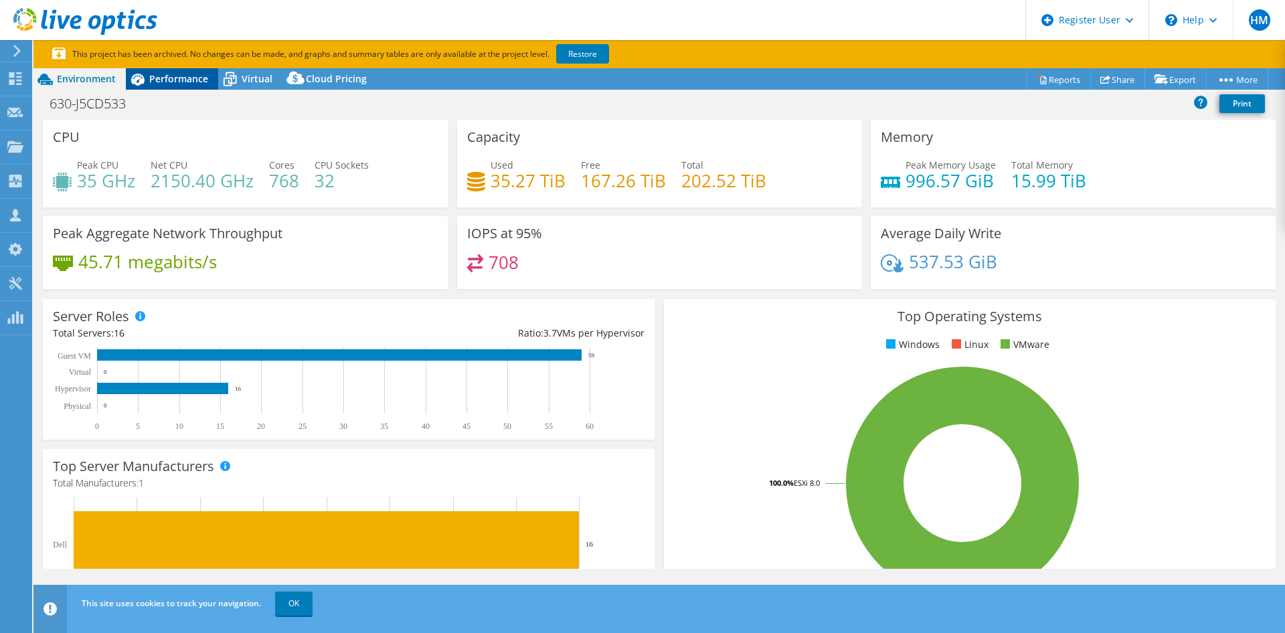
click at [180, 68] on div "Performance" at bounding box center [172, 78] width 92 height 21
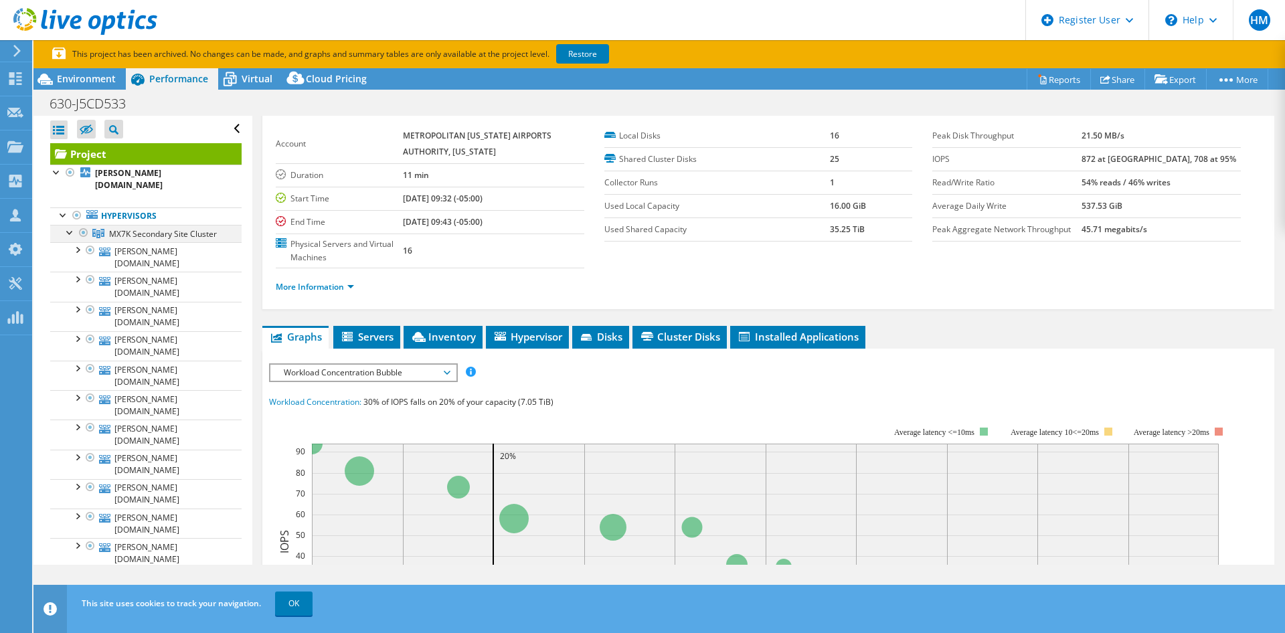
click at [68, 225] on div at bounding box center [70, 231] width 13 height 13
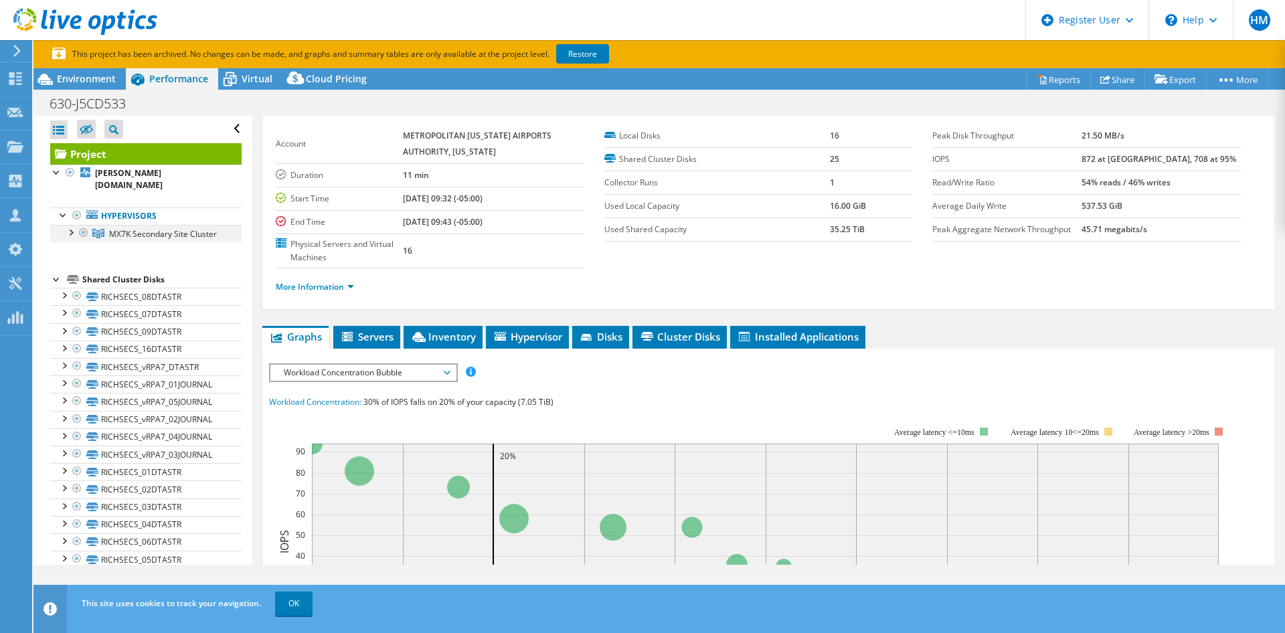
click at [68, 225] on div at bounding box center [70, 231] width 13 height 13
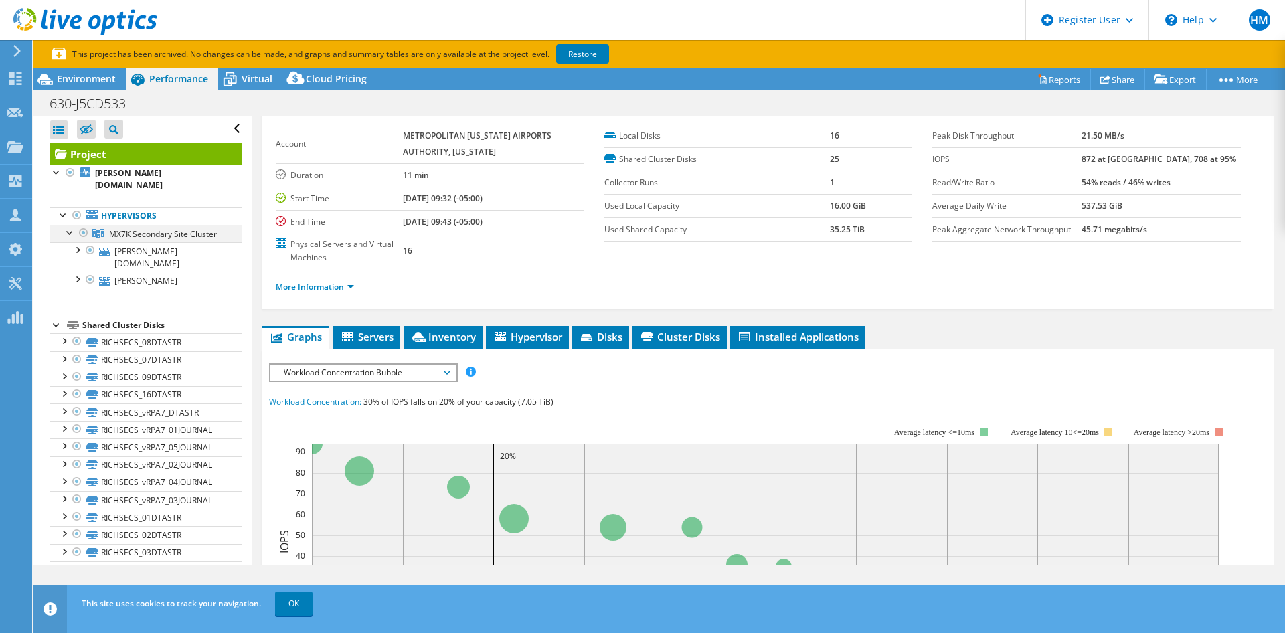
click at [68, 225] on div at bounding box center [70, 231] width 13 height 13
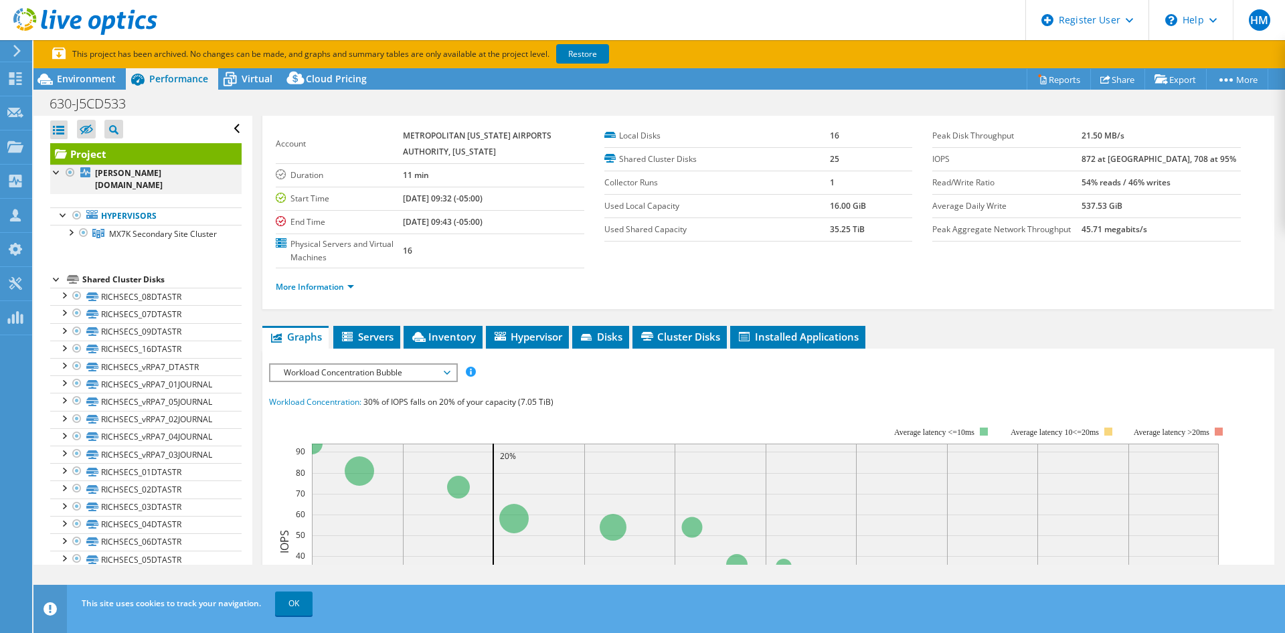
click at [56, 167] on div at bounding box center [56, 171] width 13 height 13
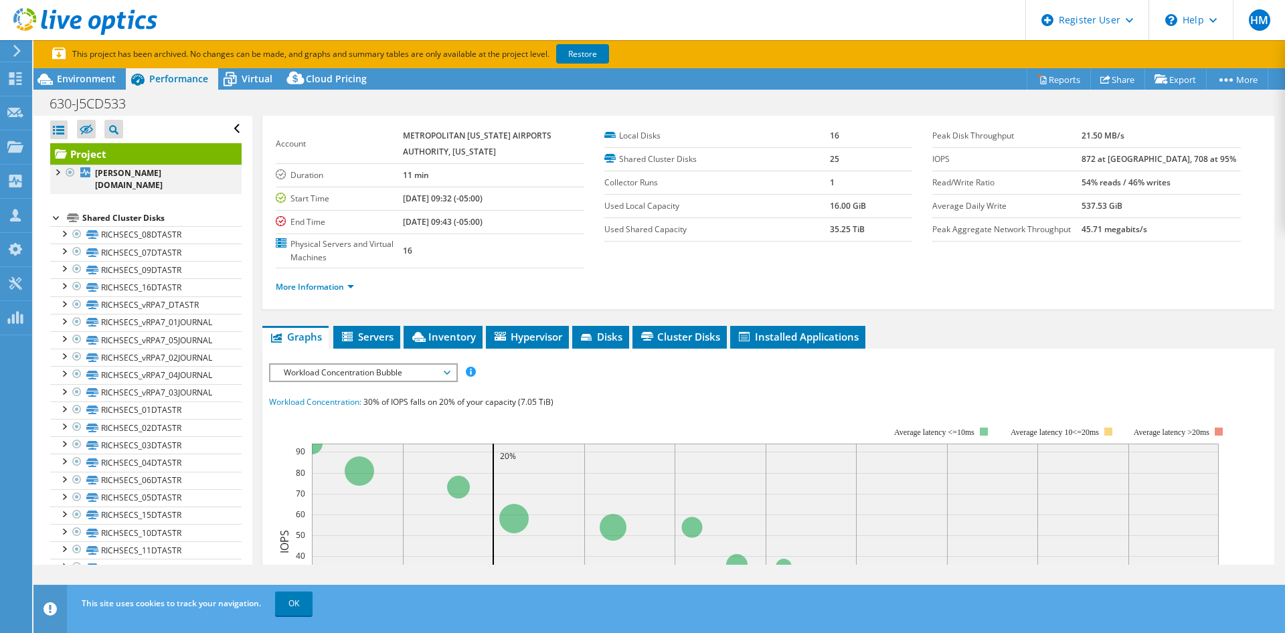
click at [61, 174] on div at bounding box center [56, 171] width 13 height 13
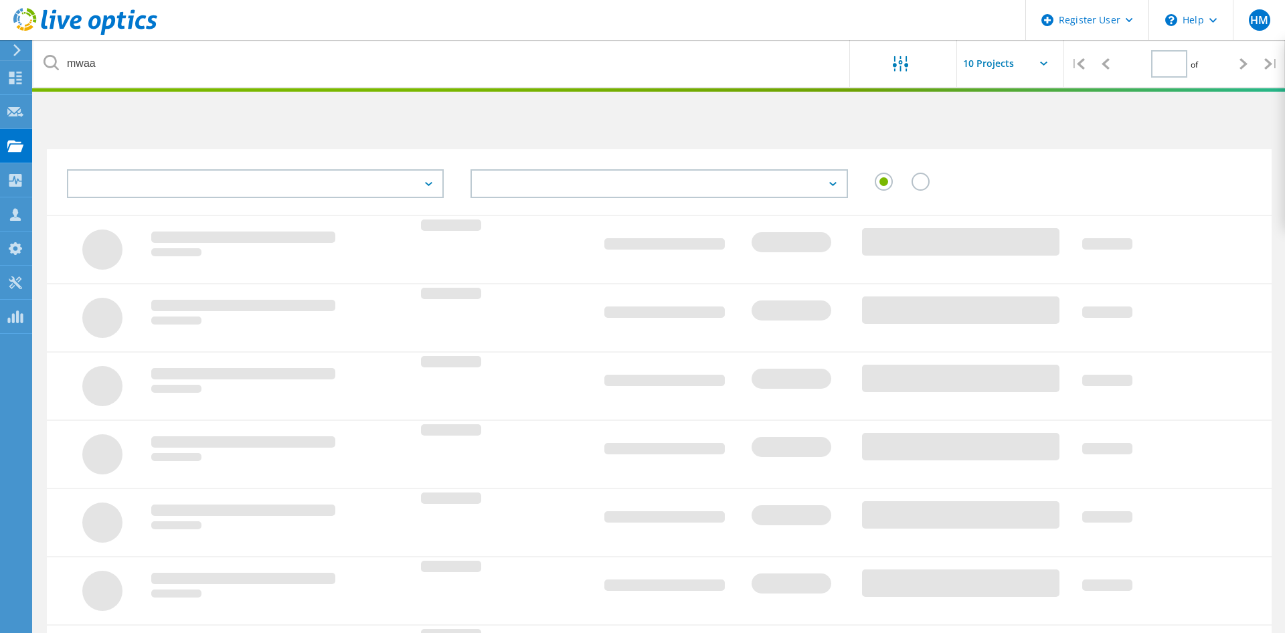
type input "1"
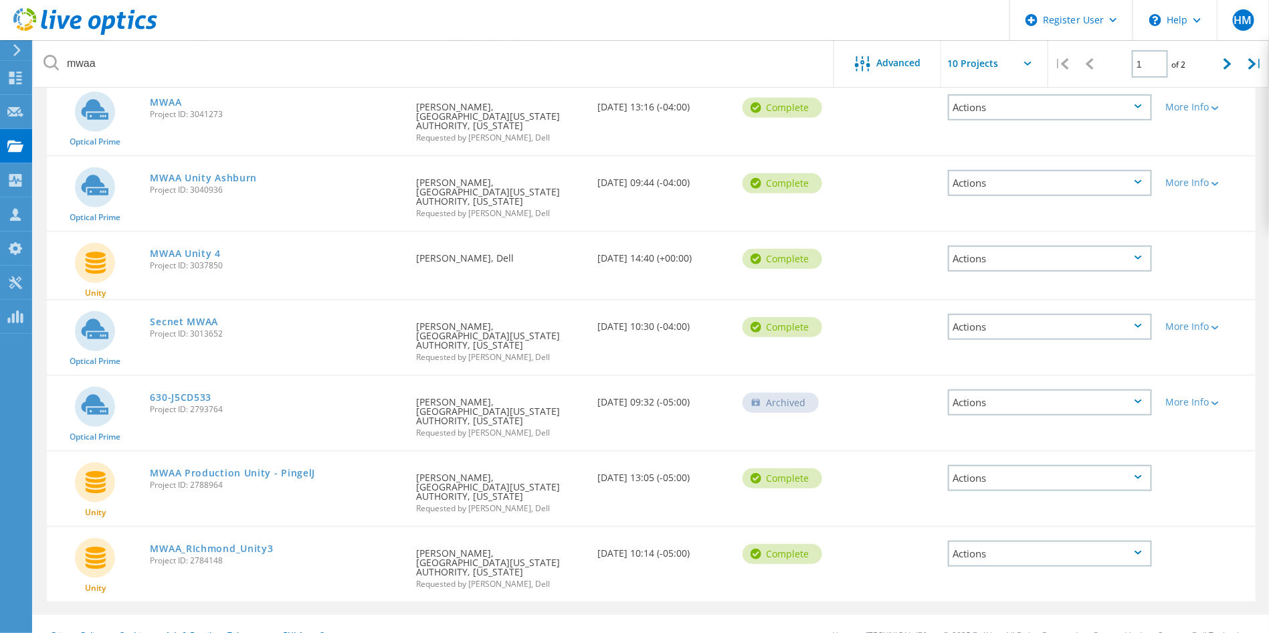
scroll to position [387, 0]
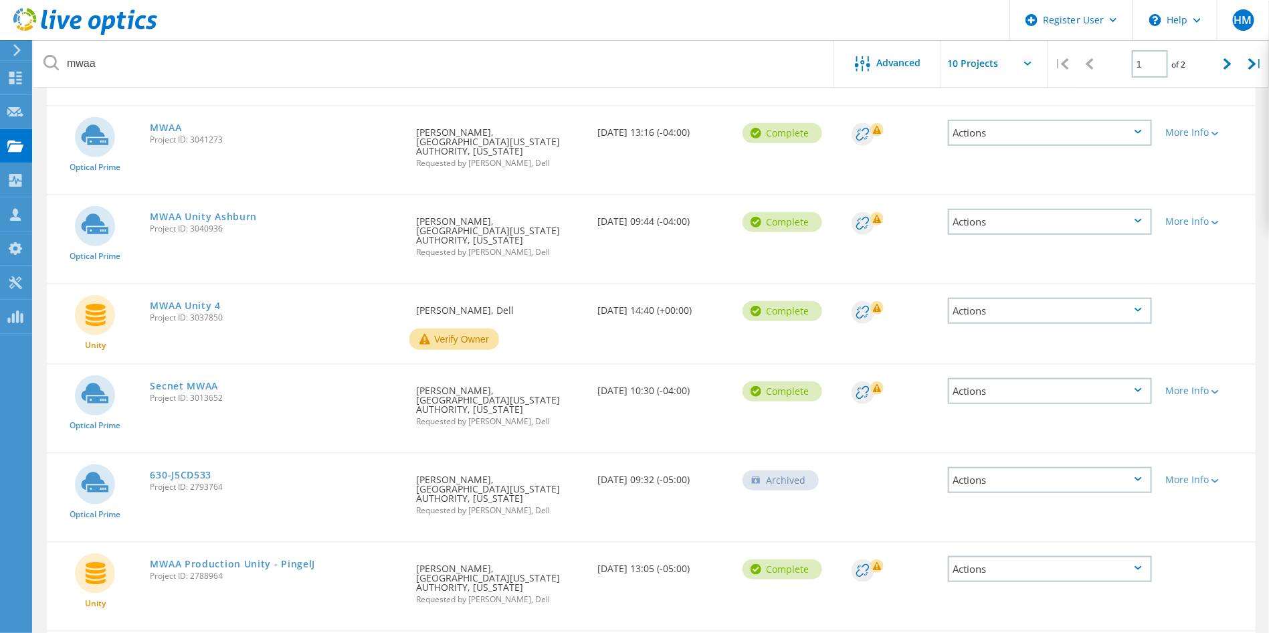
click at [197, 314] on span "Project ID: 3037850" at bounding box center [277, 318] width 253 height 8
click at [195, 301] on link "MWAA Unity 4" at bounding box center [186, 305] width 70 height 9
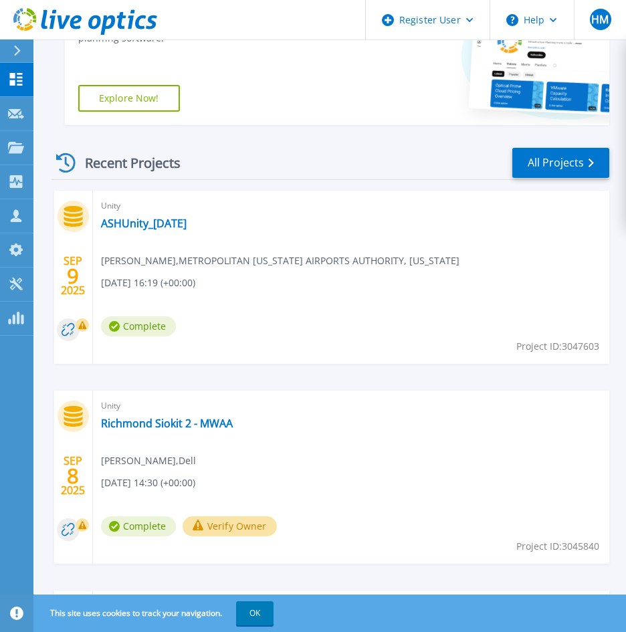
scroll to position [277, 0]
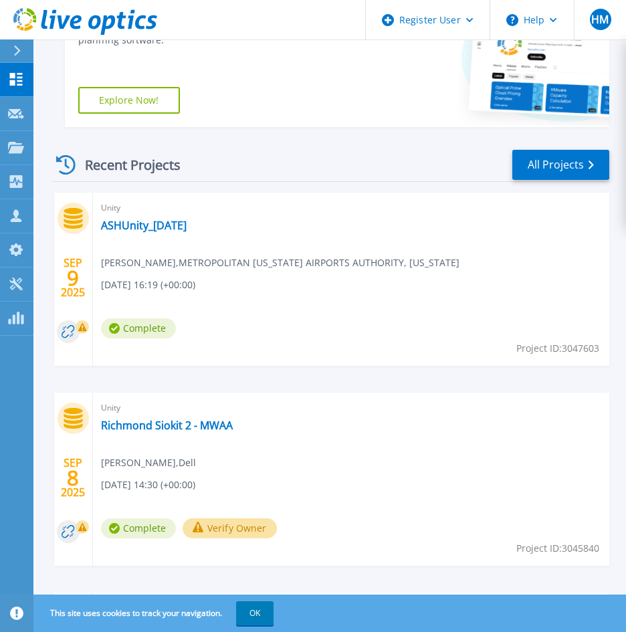
click at [149, 213] on span "Unity" at bounding box center [351, 208] width 501 height 15
click at [148, 217] on div "Unity ASHUnity_[DATE] [PERSON_NAME] , METROPOLITAN [US_STATE] AIRPORTS AUTHORIT…" at bounding box center [351, 279] width 517 height 173
click at [145, 219] on link "ASHUnity_[DATE]" at bounding box center [144, 225] width 86 height 13
